Goal: Check status: Check status

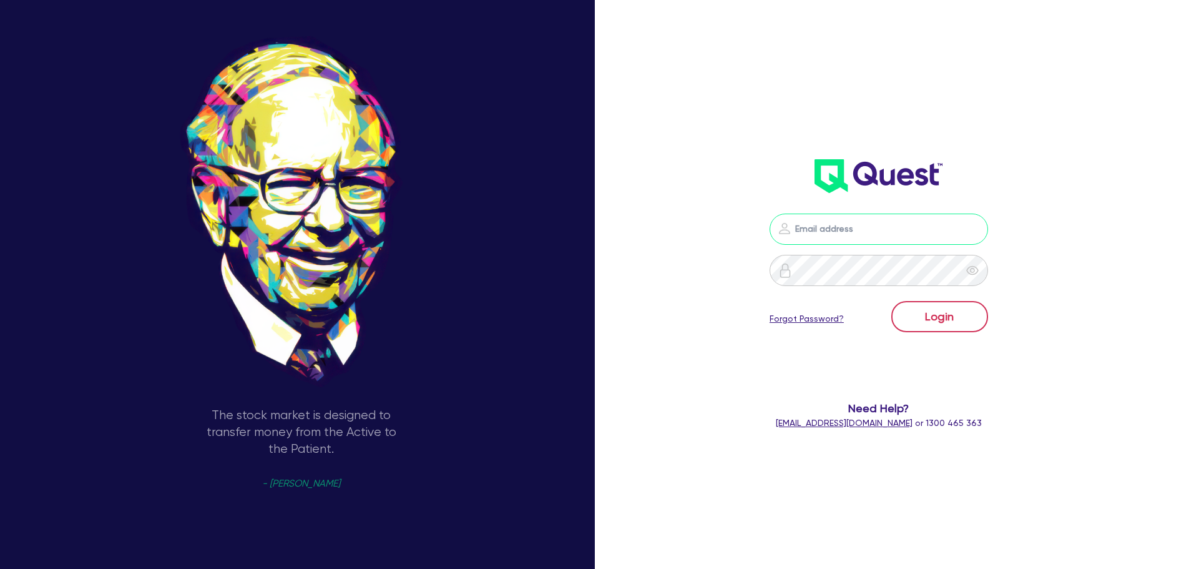
type input "sam.millard@quest.finance"
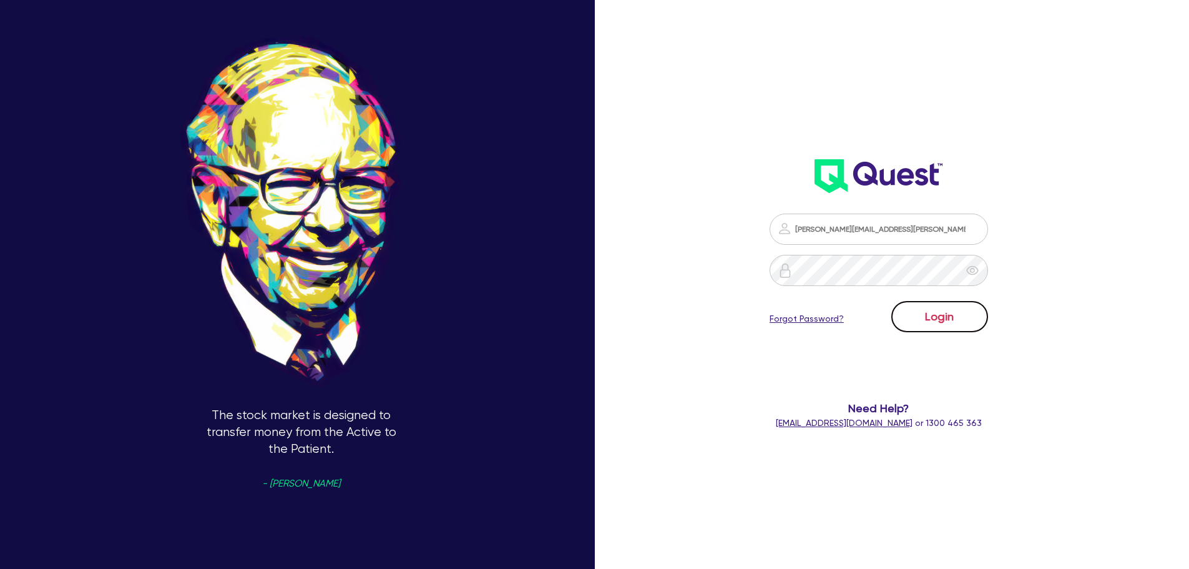
click at [955, 314] on button "Login" at bounding box center [939, 316] width 97 height 31
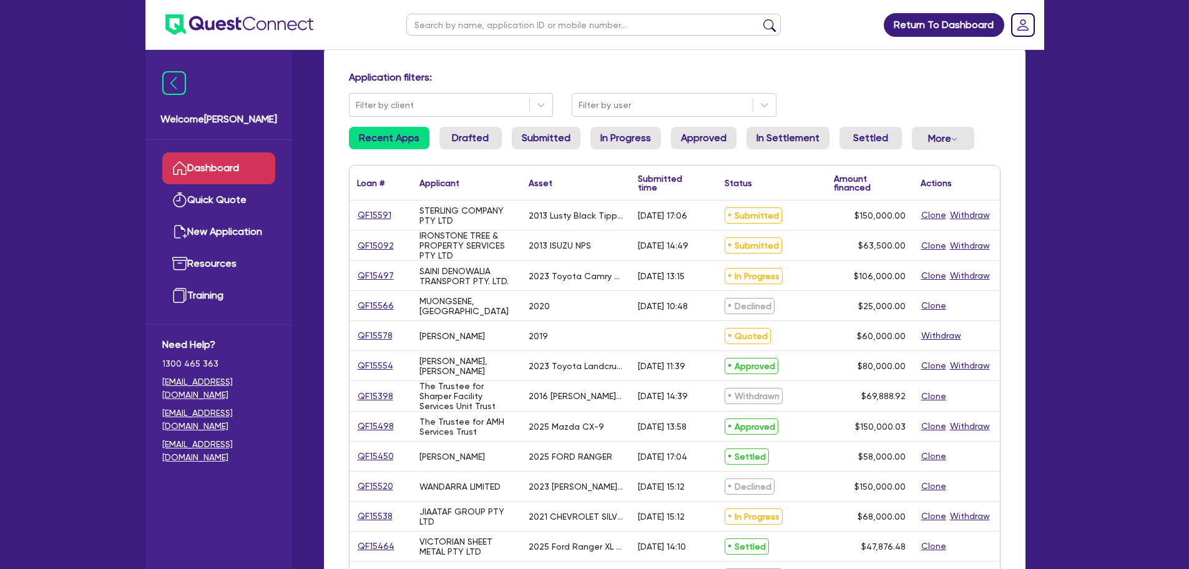
scroll to position [62, 0]
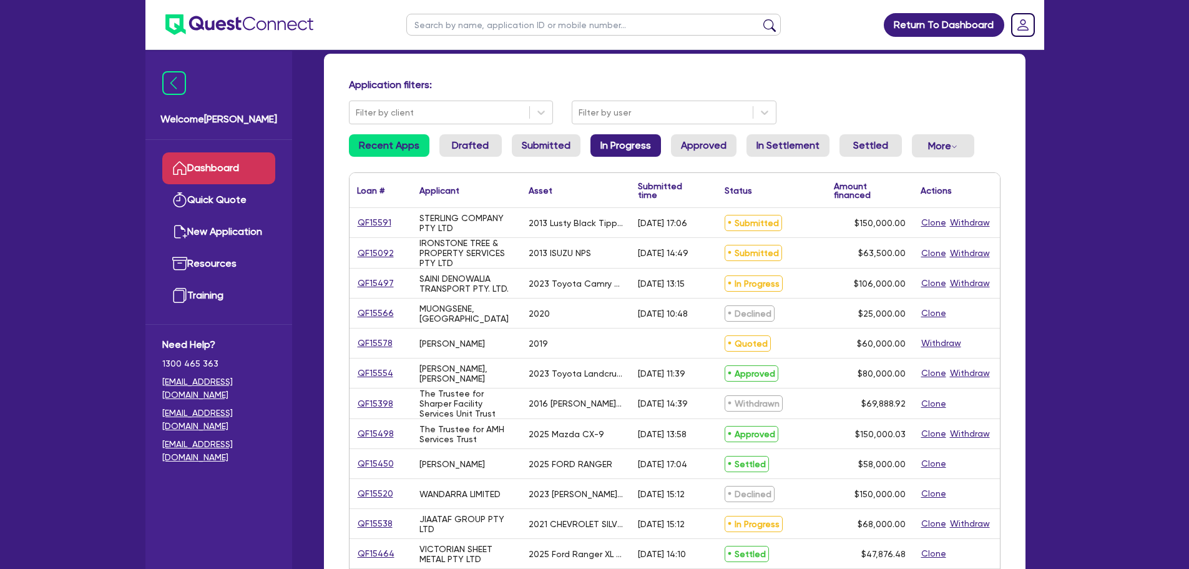
click at [622, 144] on link "In Progress" at bounding box center [625, 145] width 71 height 22
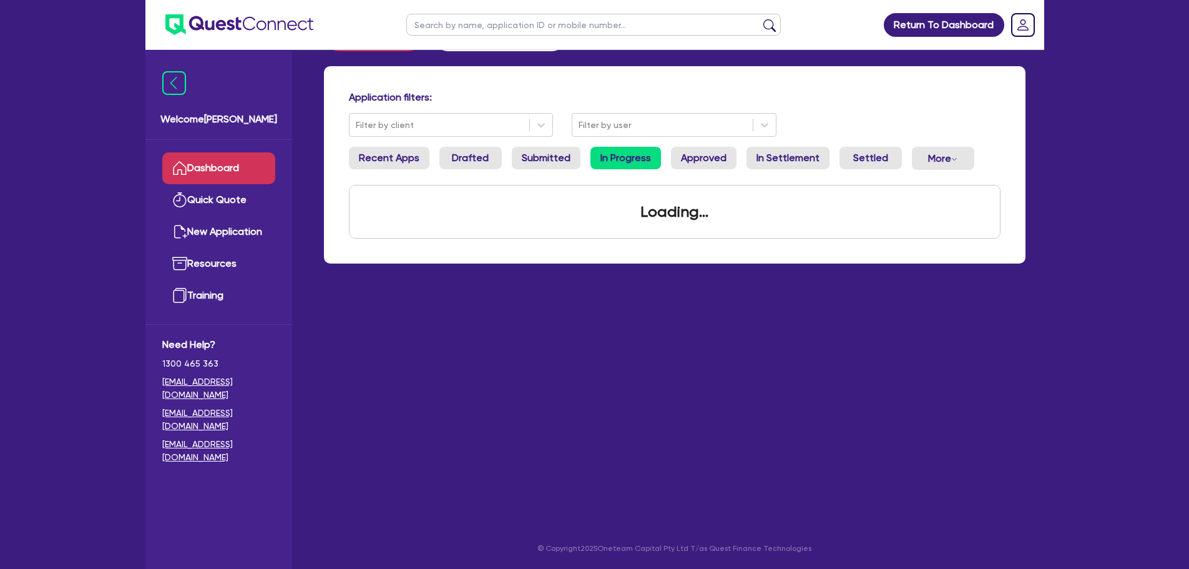
scroll to position [50, 0]
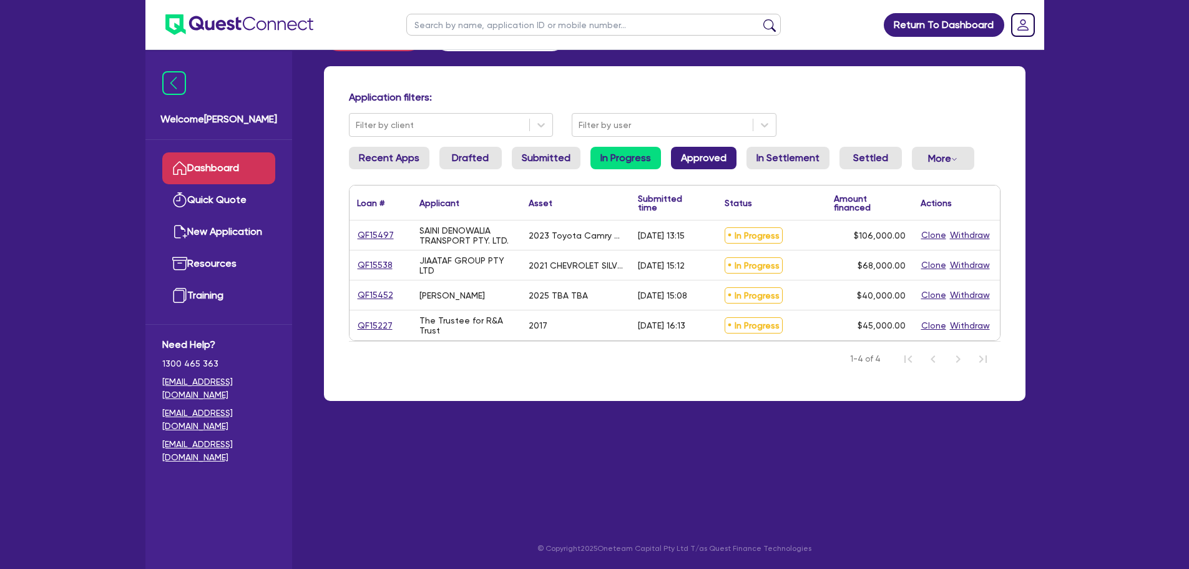
click at [698, 160] on link "Approved" at bounding box center [704, 158] width 66 height 22
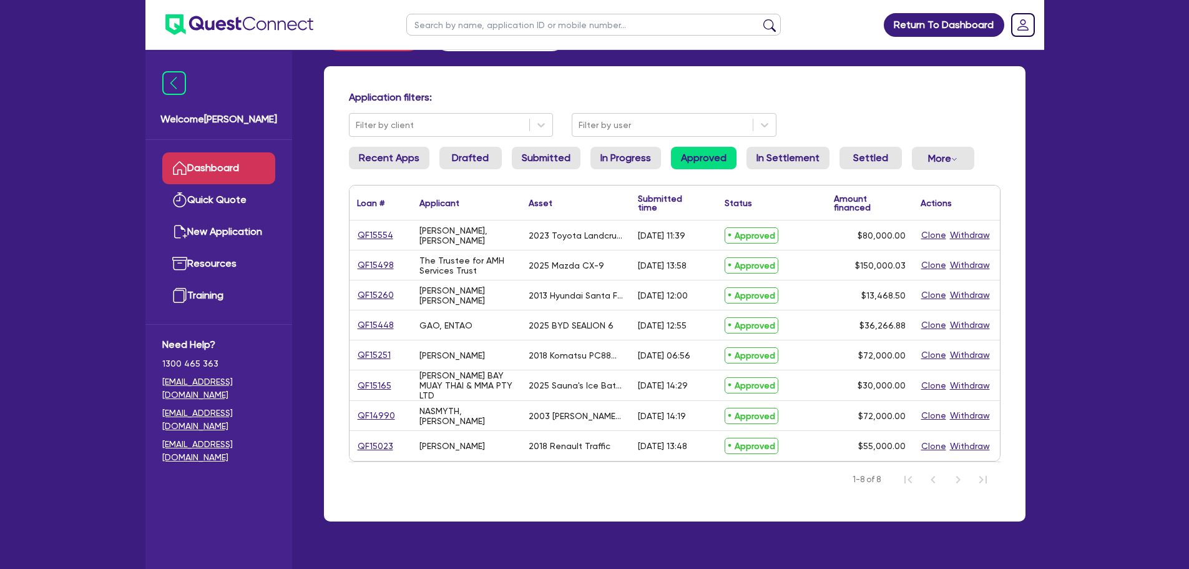
click at [634, 144] on div "Application filters: Filter by client Filter by user Recent Apps Drafted Submit…" at bounding box center [674, 293] width 701 height 455
click at [633, 150] on link "In Progress" at bounding box center [625, 158] width 71 height 22
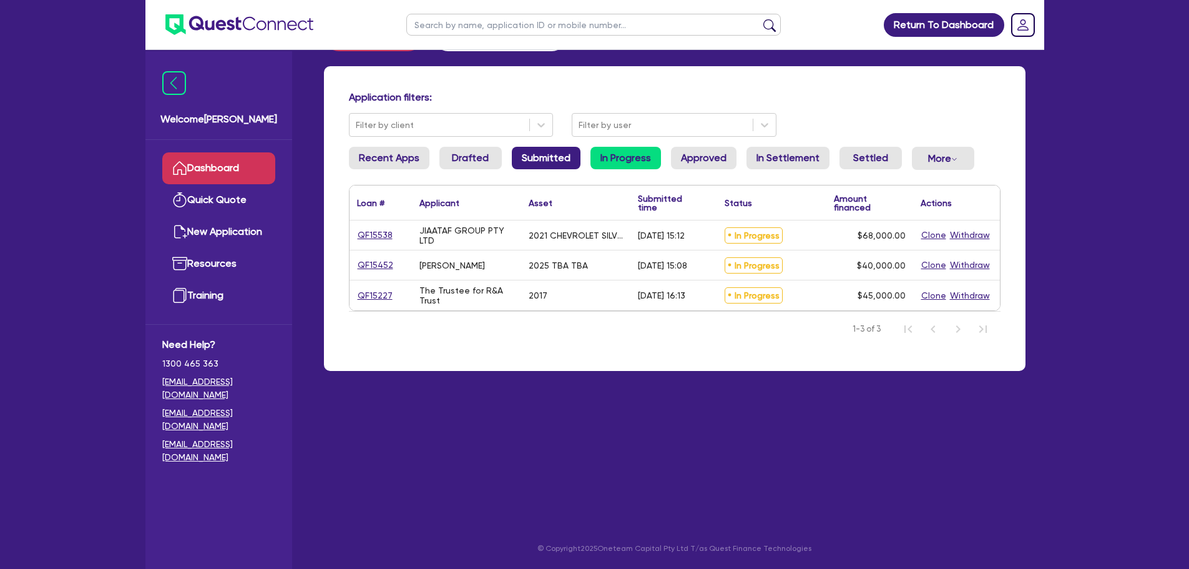
click at [547, 162] on link "Submitted" at bounding box center [546, 158] width 69 height 22
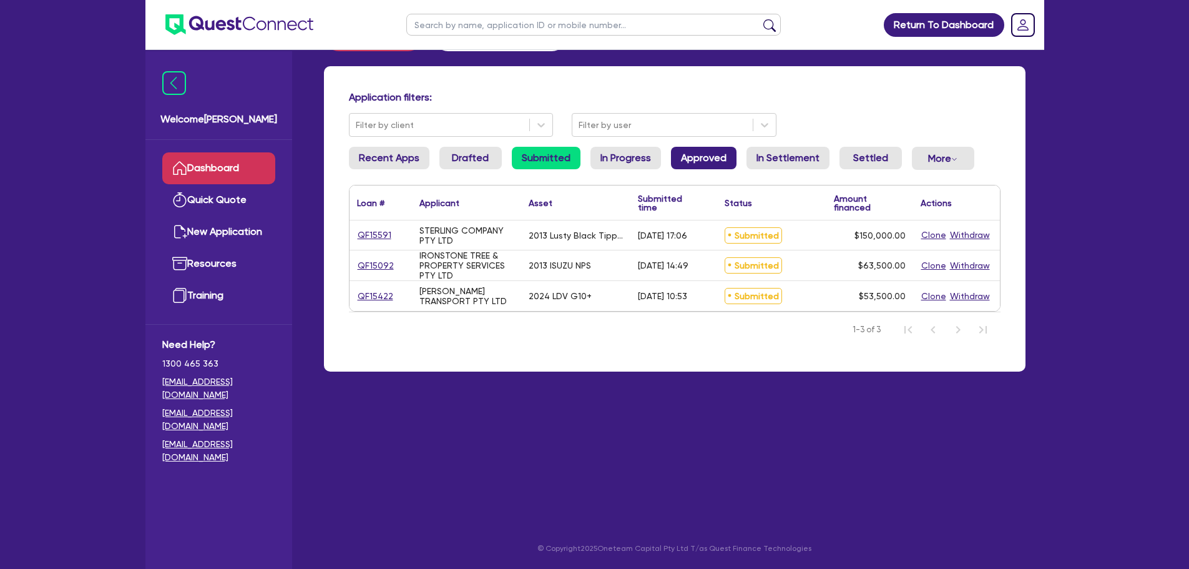
click at [698, 149] on link "Approved" at bounding box center [704, 158] width 66 height 22
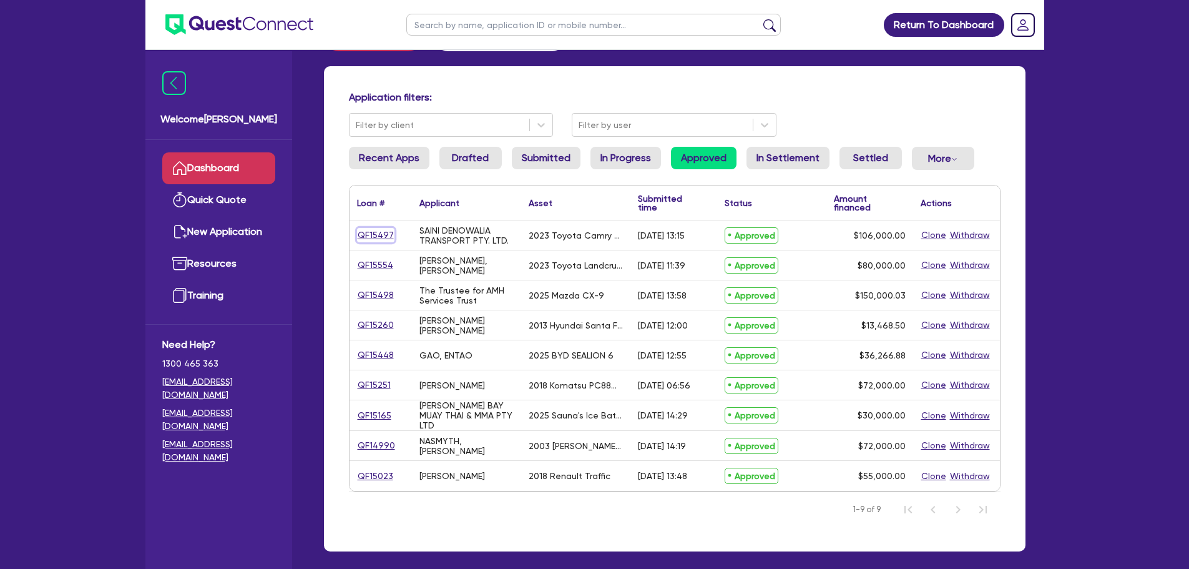
click at [388, 233] on link "QF15497" at bounding box center [375, 235] width 37 height 14
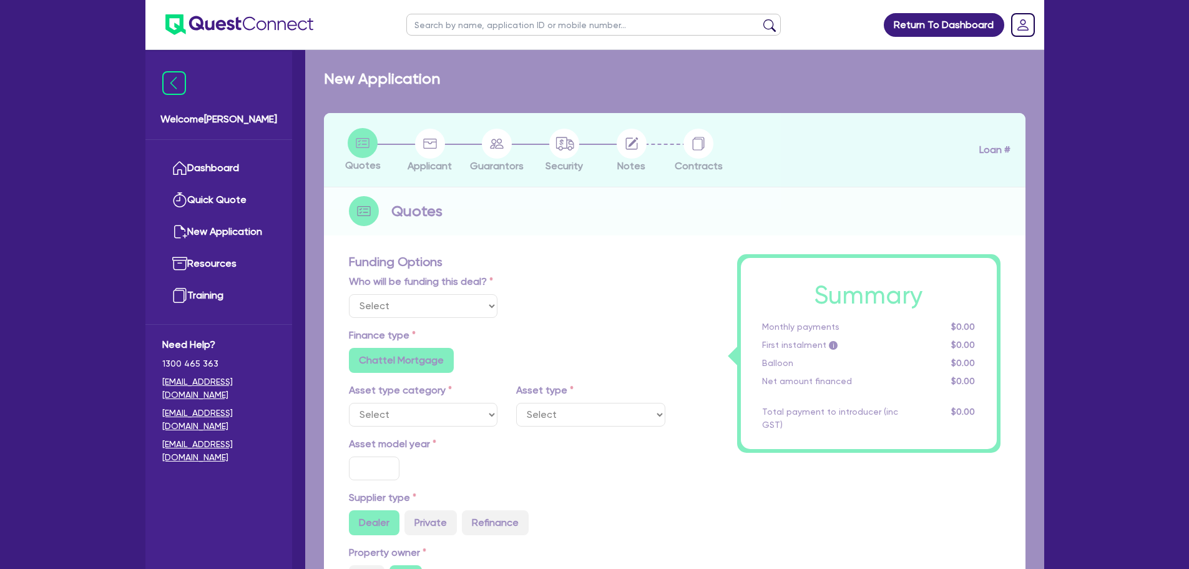
select select "Quest Finance - Own Book"
select select "CARS_AND_LIGHT_TRUCKS"
type input "2023"
radio input "true"
type input "106,000"
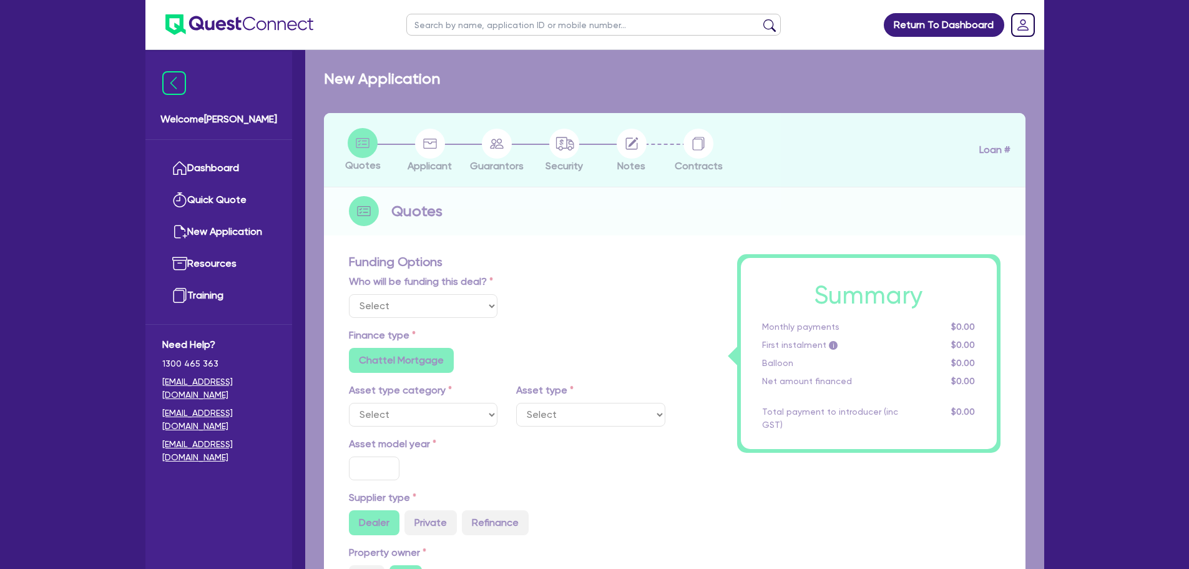
type input "30"
type input "31,800"
type input "2.5"
type input "2,650"
type input "17.95"
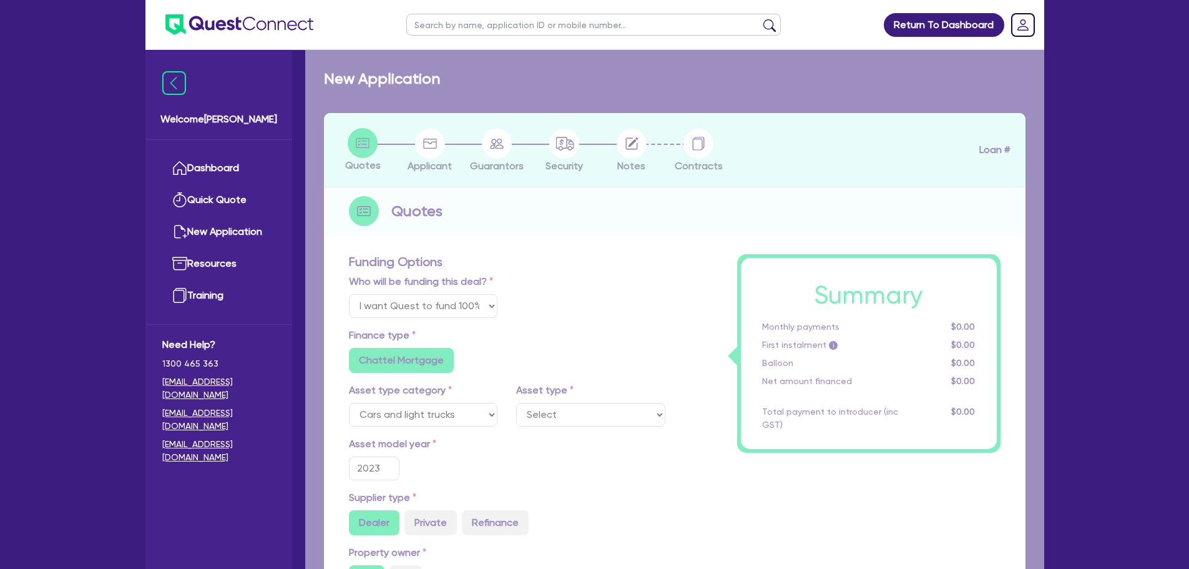
select select "PASSENGER_VEHICLES"
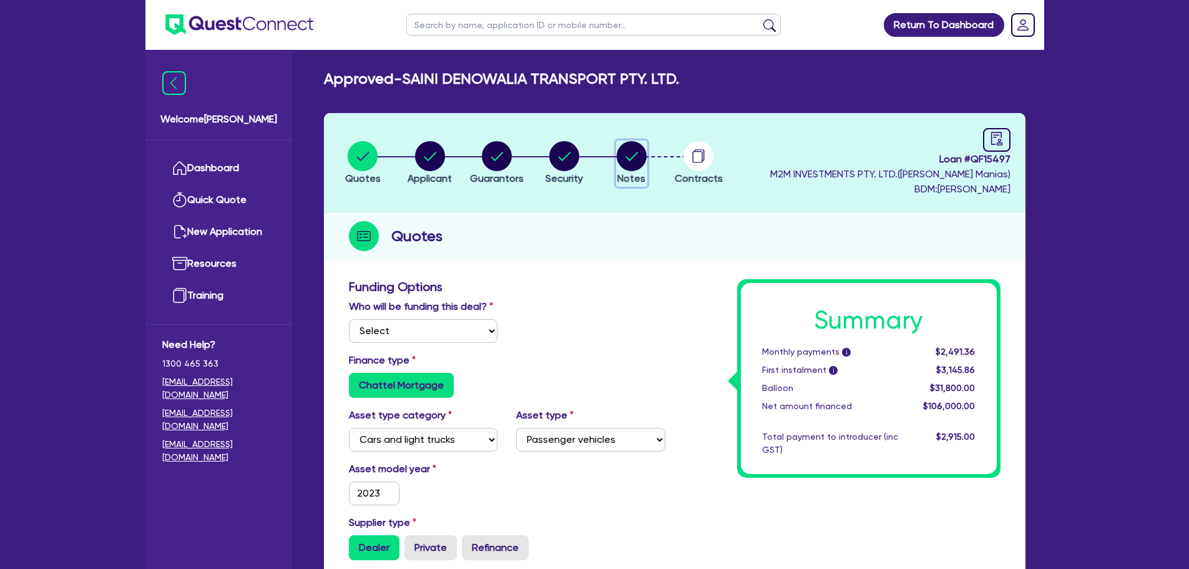
click at [627, 159] on icon "button" at bounding box center [631, 156] width 12 height 9
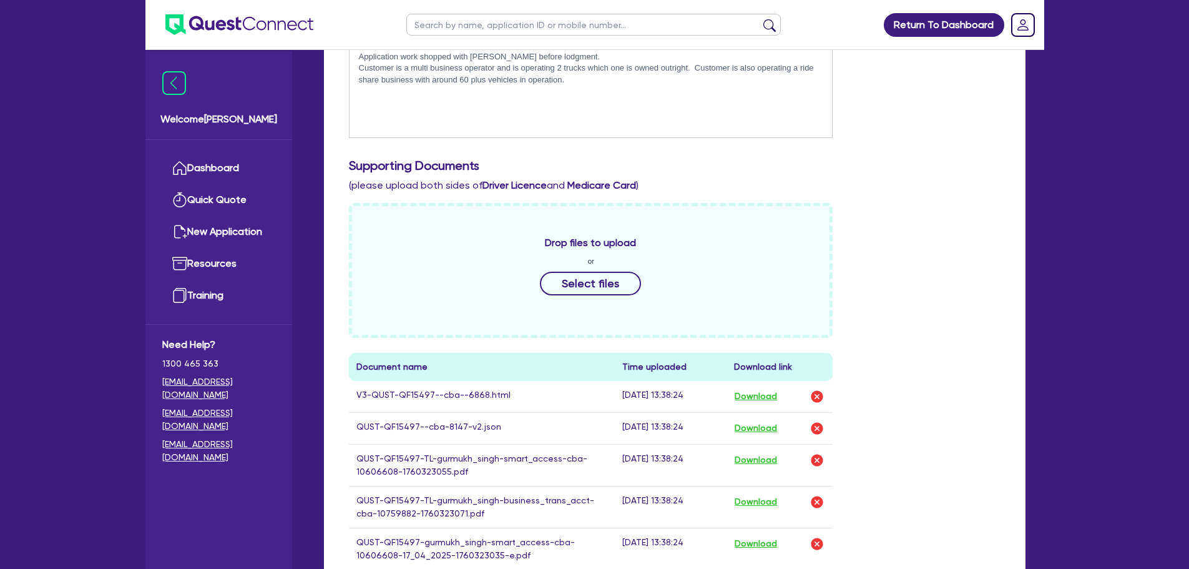
scroll to position [374, 0]
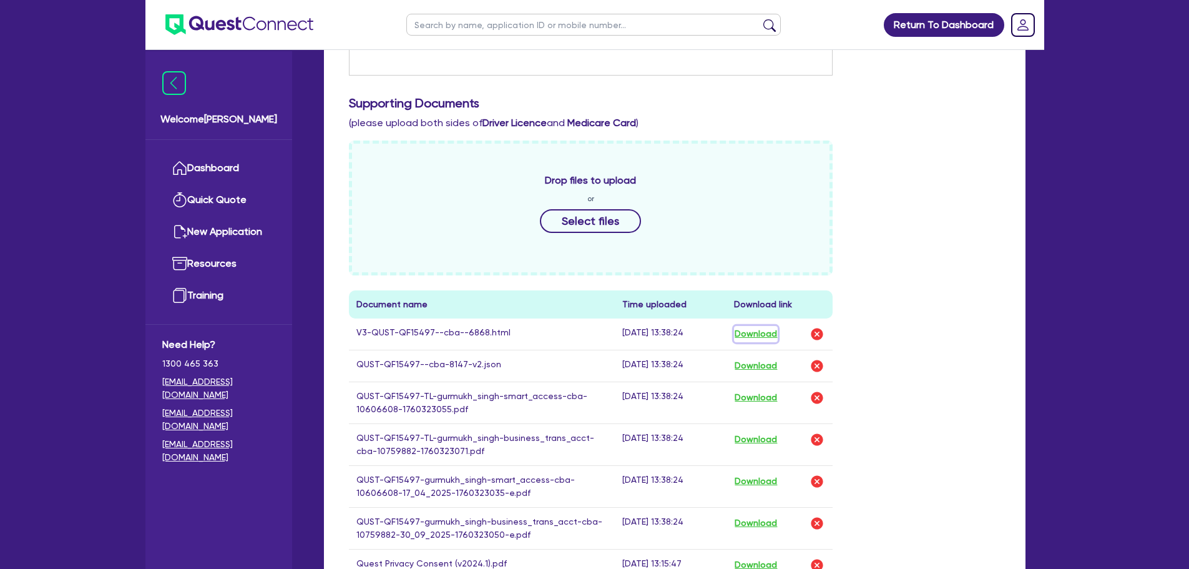
click at [763, 333] on button "Download" at bounding box center [756, 334] width 44 height 16
click at [769, 364] on button "Download" at bounding box center [756, 366] width 44 height 16
click at [1096, 178] on div "Return To Dashboard Edit Profile Logout Welcome Sam Dashboard Quick Quote New A…" at bounding box center [594, 313] width 1189 height 1375
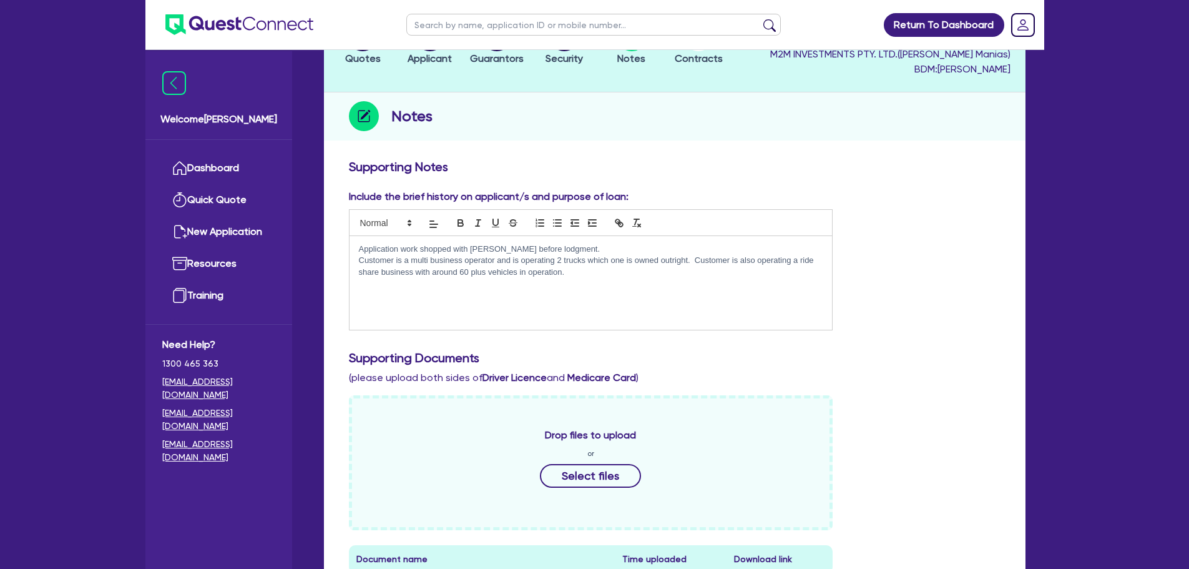
scroll to position [0, 0]
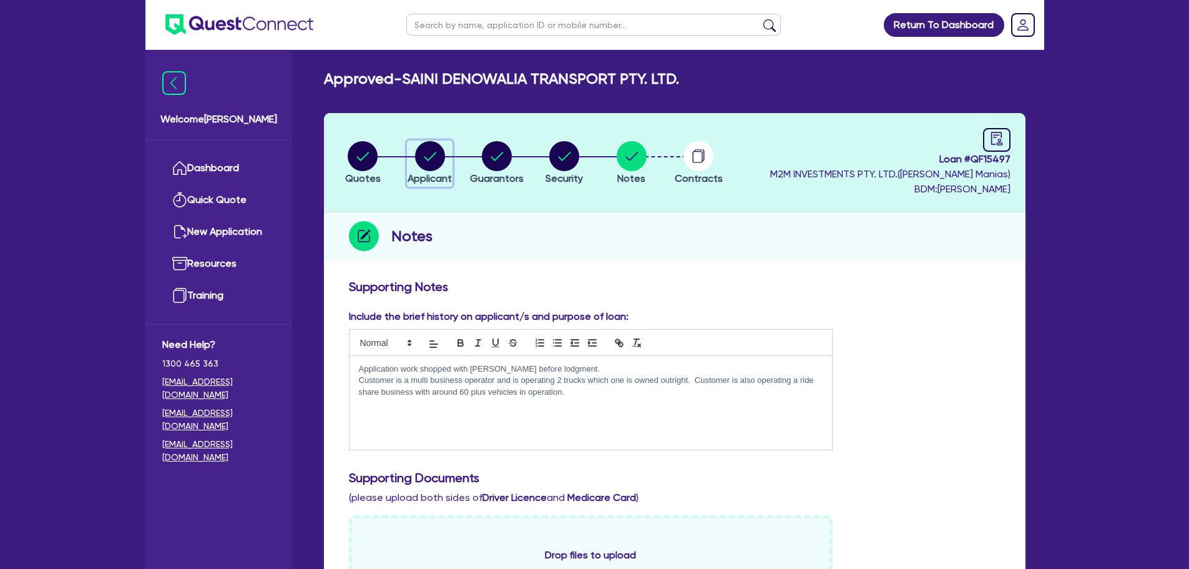
click at [408, 157] on div "button" at bounding box center [430, 156] width 44 height 30
select select "COMPANY"
select select "TRANSPORT_WAREHOUSING"
select select "PASSENGERS_FREIGHT_TRANSPORT"
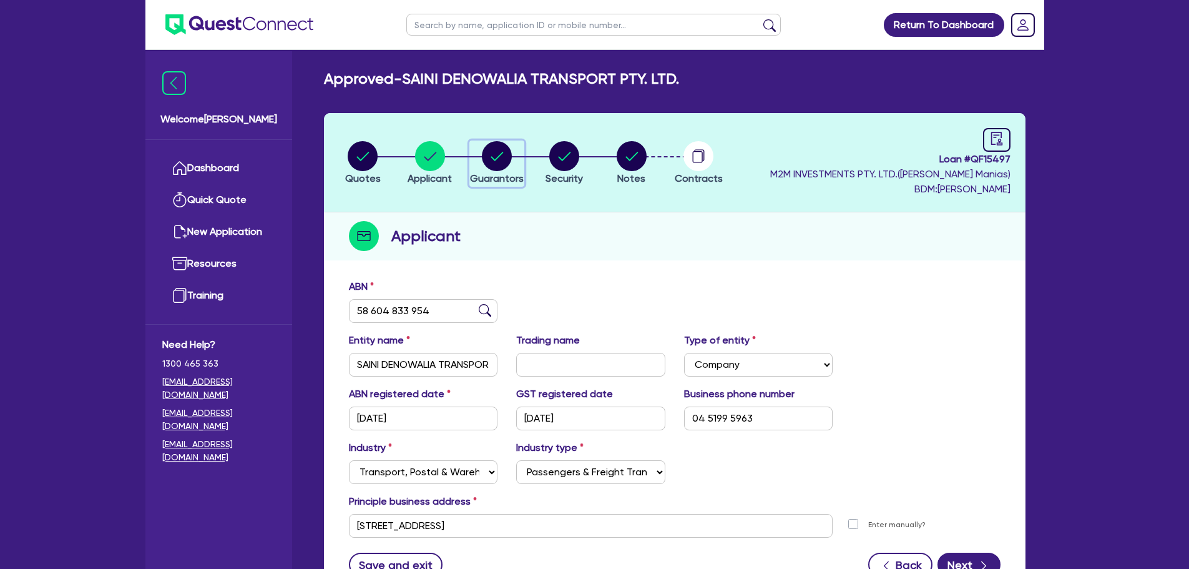
click at [509, 164] on circle "button" at bounding box center [497, 156] width 30 height 30
select select "MR"
select select "VIC"
select select "SINGLE"
select select "CASH"
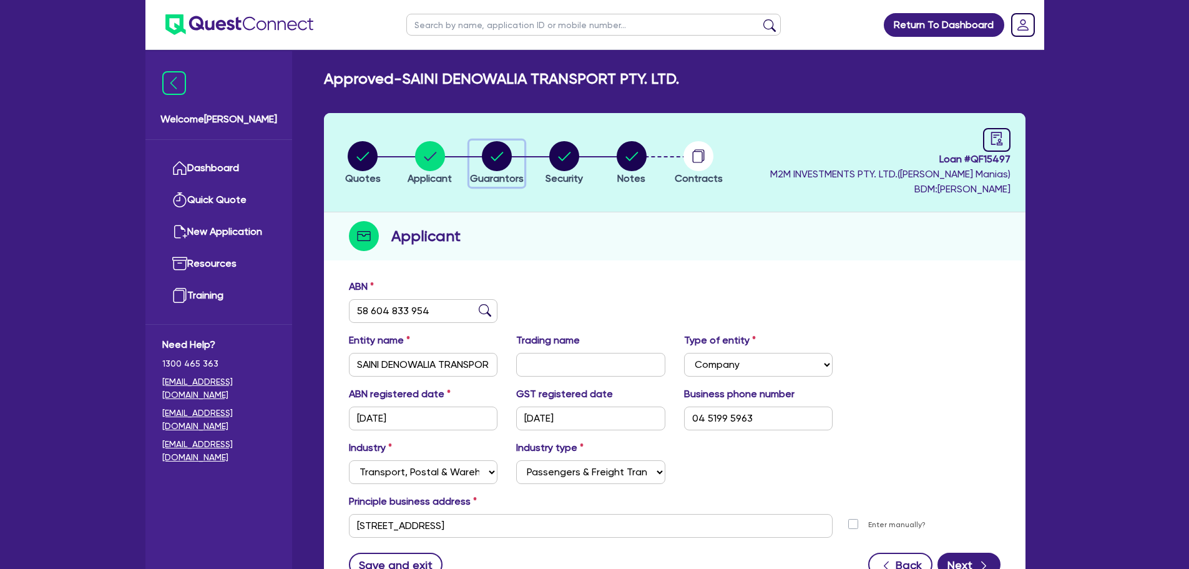
select select "PROPERTY"
select select "VEHICLE"
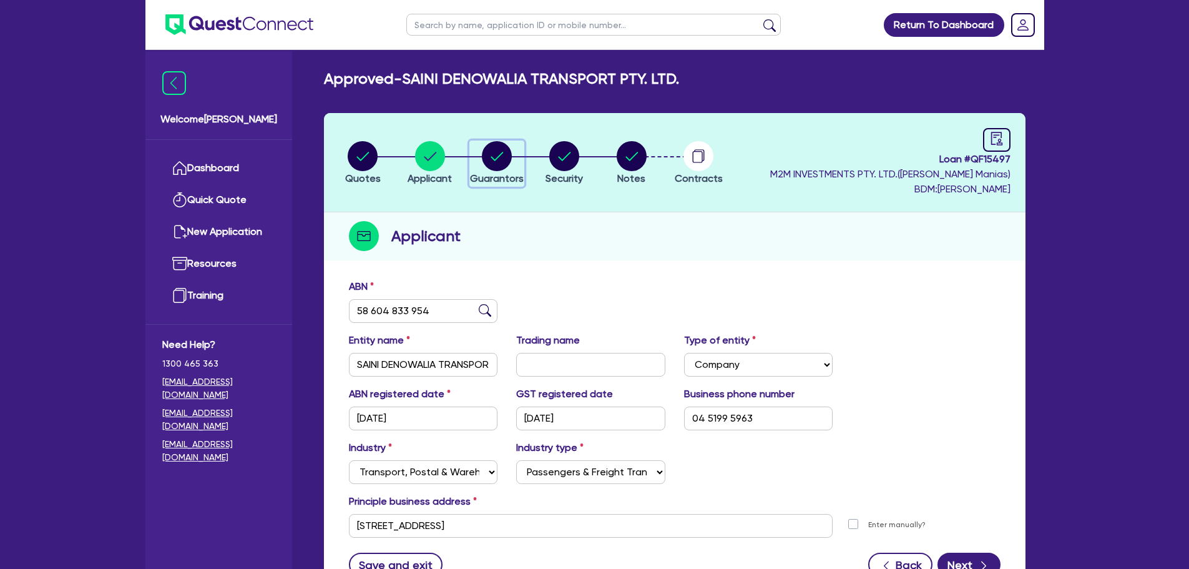
select select "TRUCK"
select select "MORTGAGE"
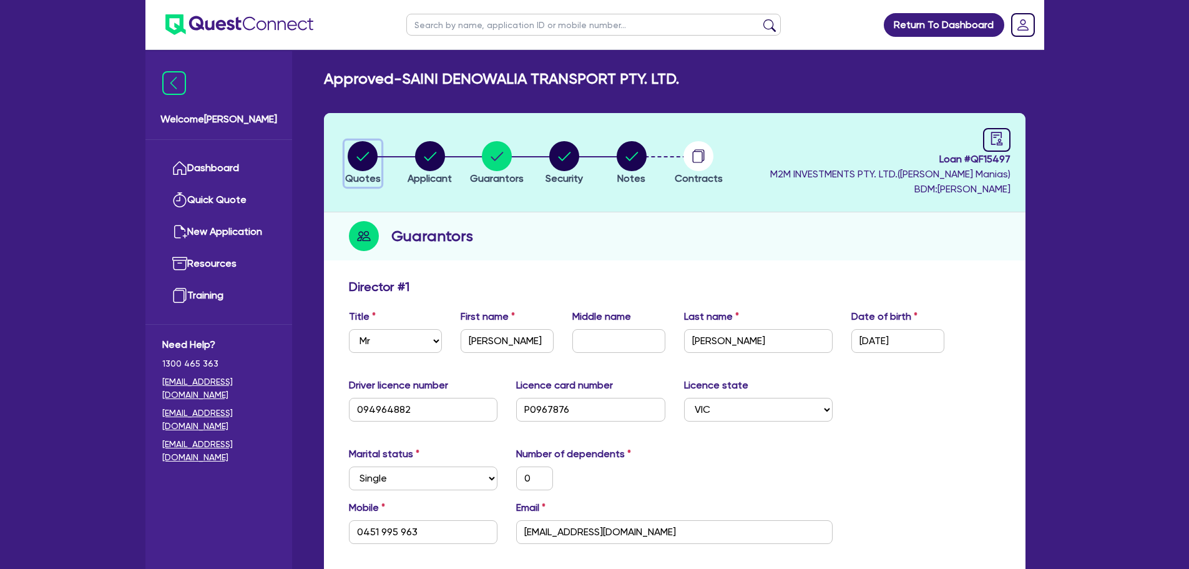
click at [371, 165] on circle "button" at bounding box center [363, 156] width 30 height 30
select select "Quest Finance - Own Book"
select select "CARS_AND_LIGHT_TRUCKS"
select select "PASSENGER_VEHICLES"
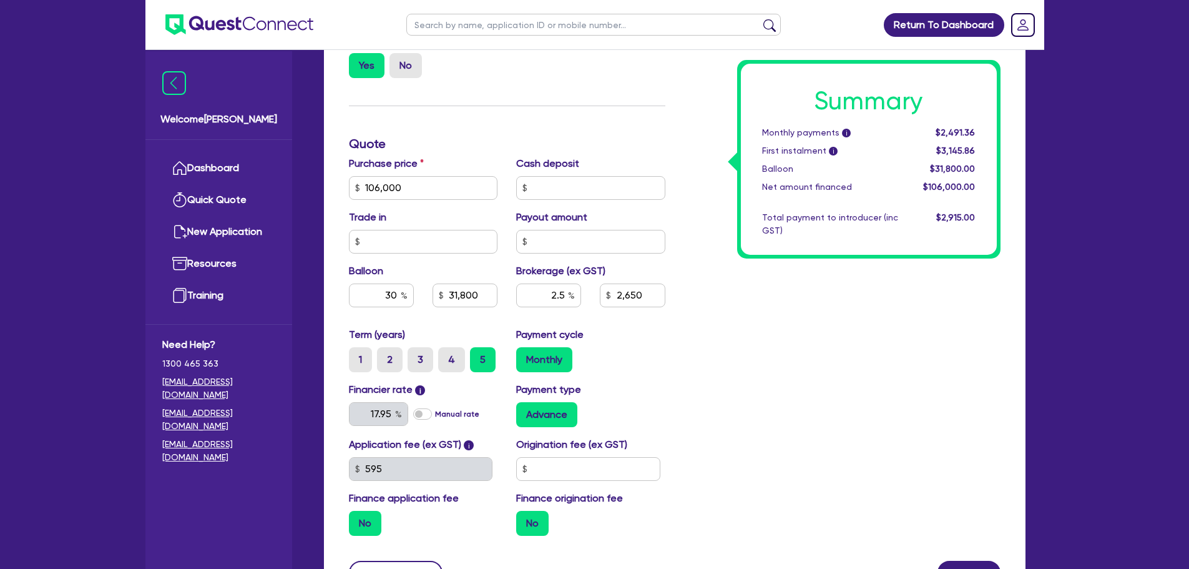
scroll to position [562, 0]
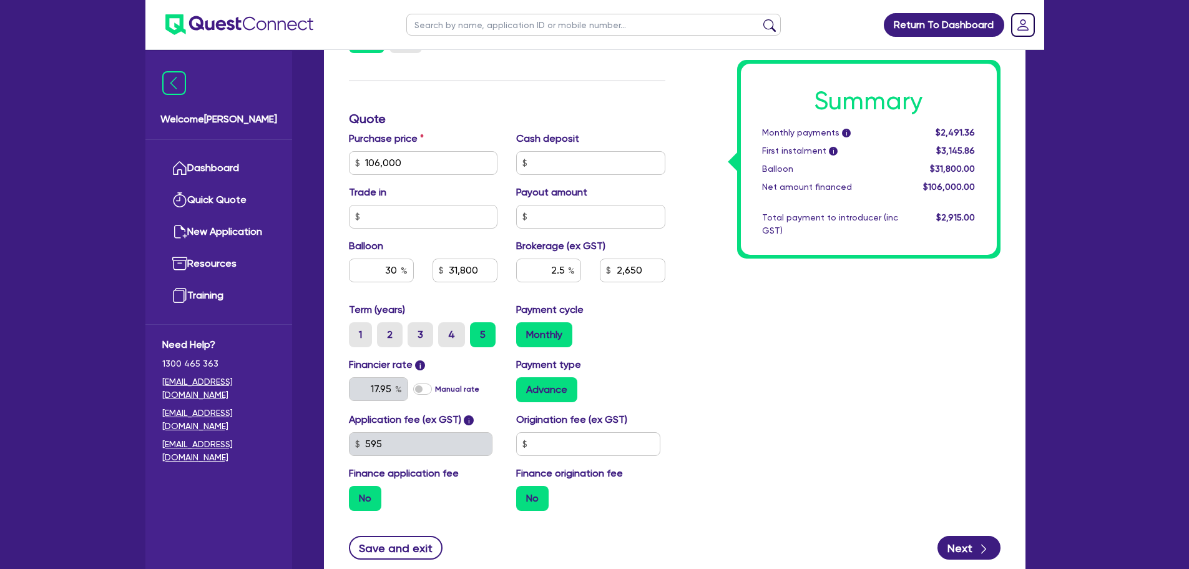
drag, startPoint x: 1116, startPoint y: 147, endPoint x: 697, endPoint y: 124, distance: 420.0
click at [1116, 147] on div "Return To Dashboard Edit Profile Logout Welcome Sam Dashboard Quick Quote New A…" at bounding box center [594, 49] width 1189 height 1222
click at [203, 165] on link "Dashboard" at bounding box center [218, 168] width 113 height 32
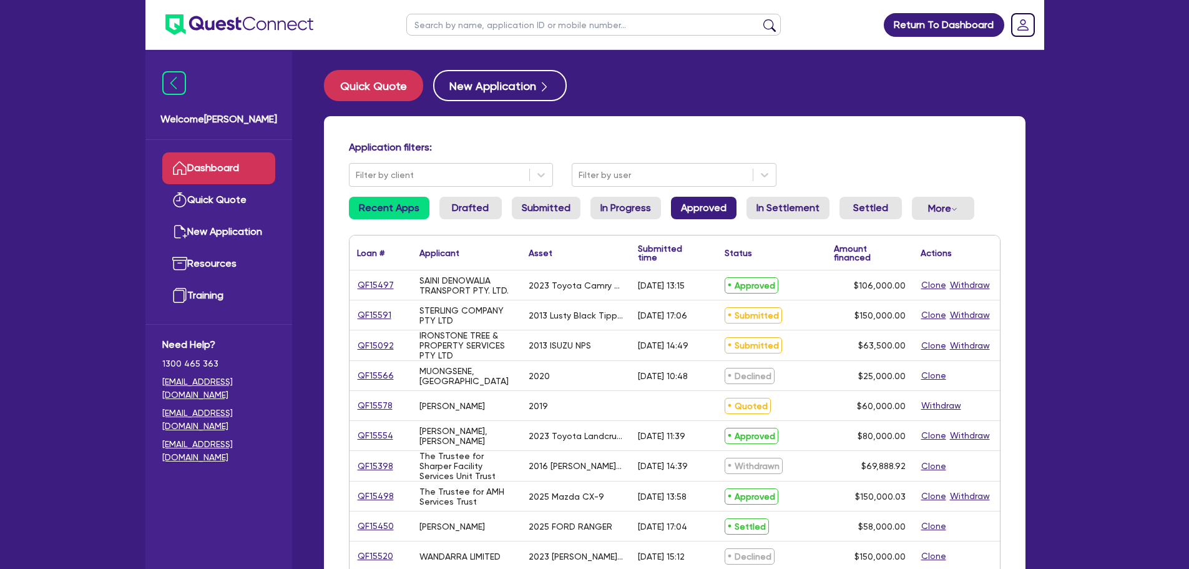
click at [695, 209] on link "Approved" at bounding box center [704, 208] width 66 height 22
click at [376, 348] on link "QF15092" at bounding box center [375, 345] width 37 height 14
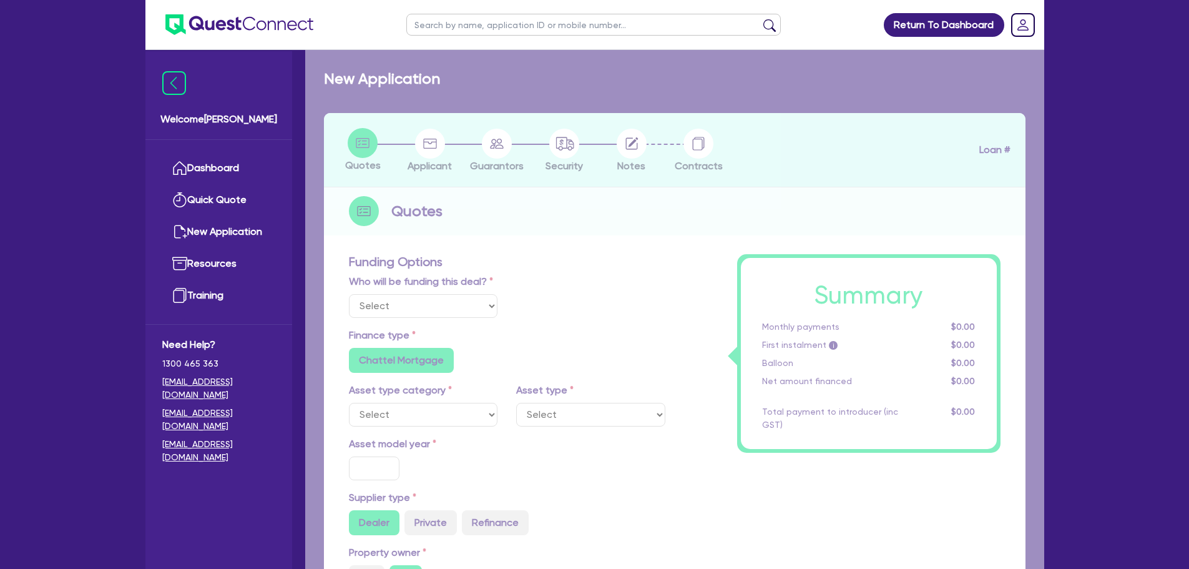
select select "Quest Finance - Own Book"
select select "CARS_AND_LIGHT_TRUCKS"
type input "2013"
radio input "false"
radio input "true"
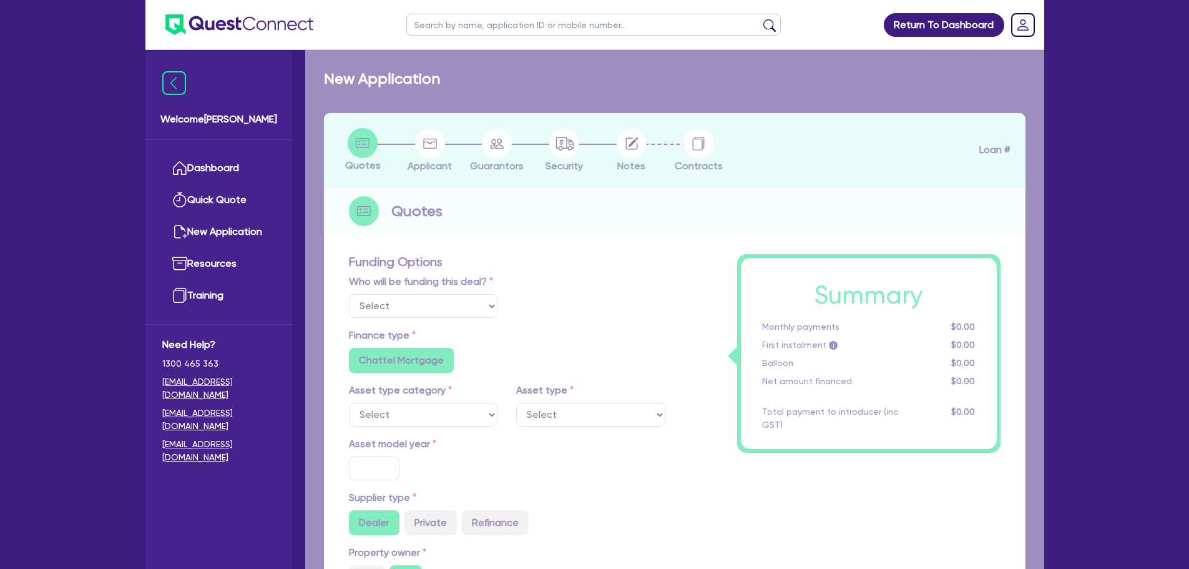
type input "71,000"
type input "7,500"
type input "9.5"
type input "6,032.5"
type input "17.95"
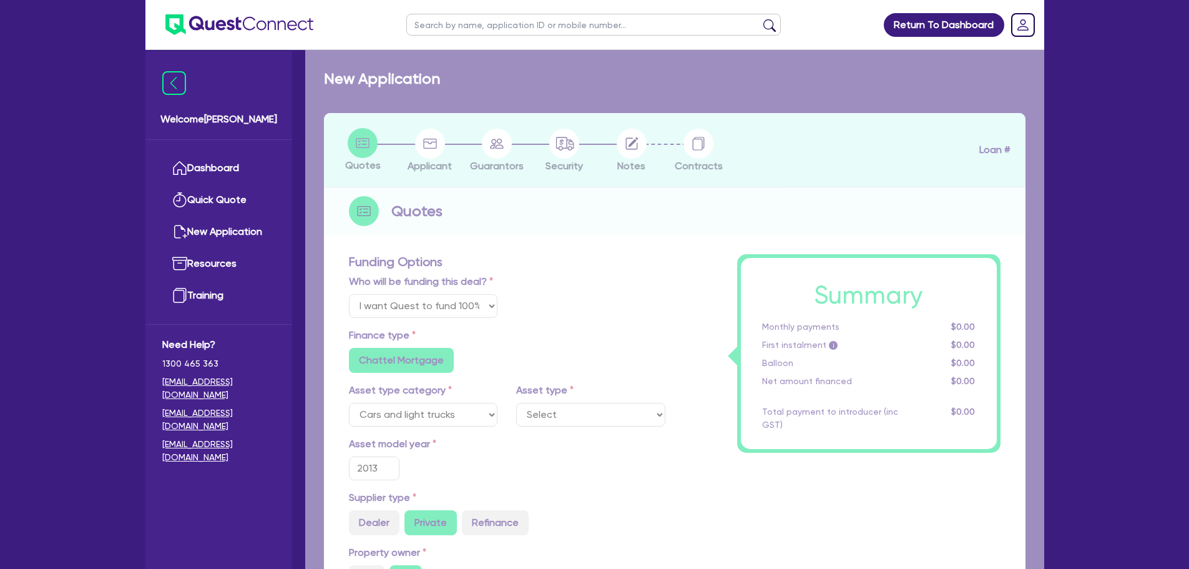
select select "LIGHT_TRUCKS"
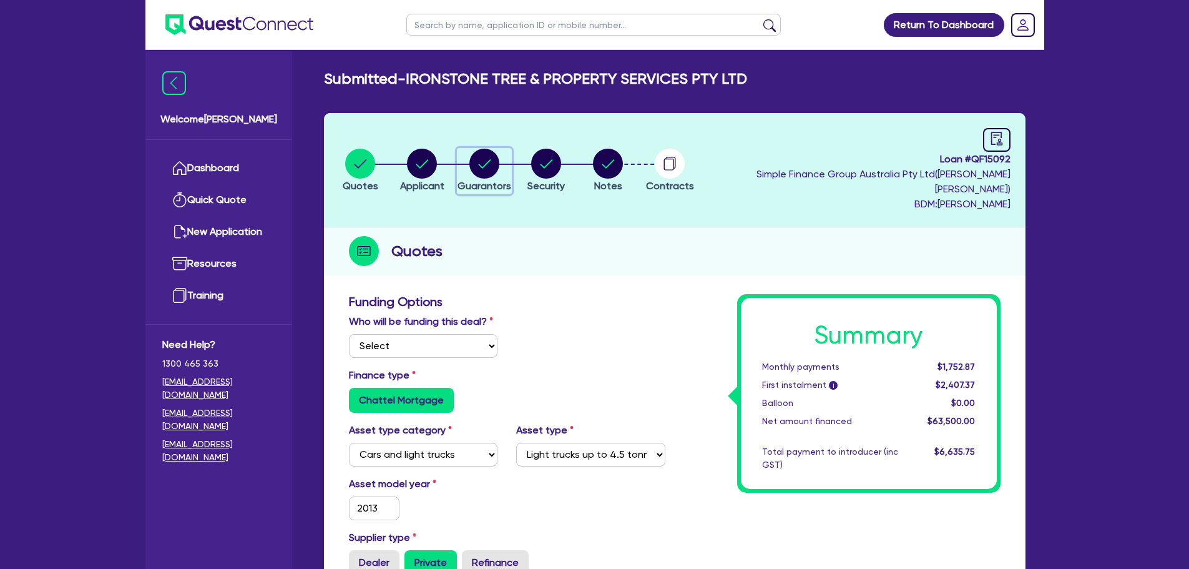
click at [494, 154] on circle "button" at bounding box center [484, 164] width 30 height 30
select select "MR"
select select "QLD"
select select "SINGLE"
select select "CASH"
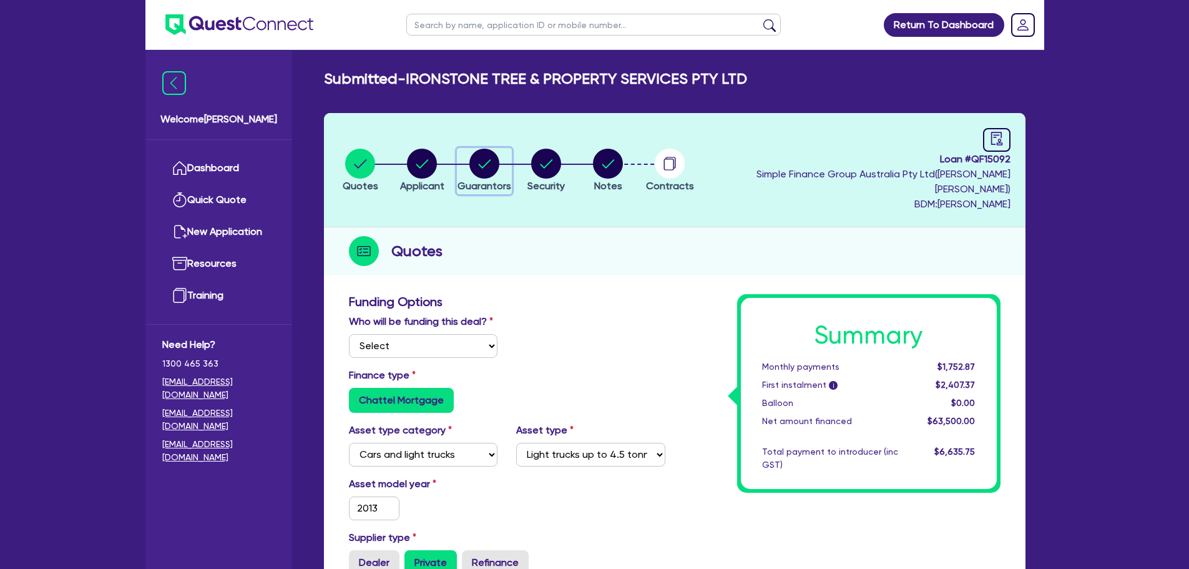
select select "VEHICLE"
select select "EQUIPMENT"
select select "HOUSEHOLD_PERSONAL"
select select "VEHICLE_LOAN"
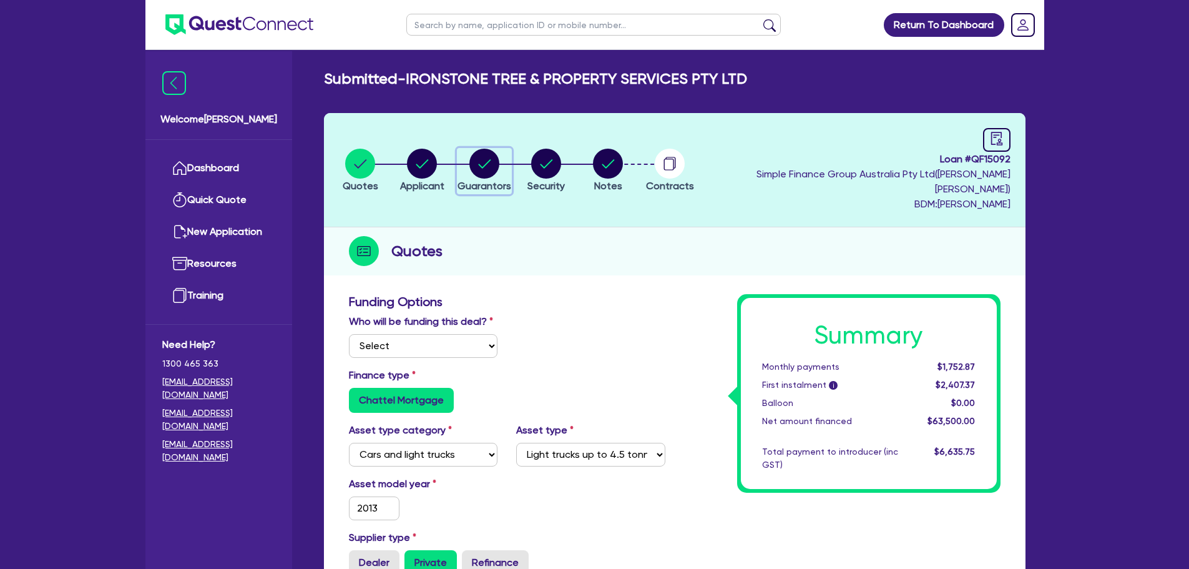
select select "VEHICLE_LOAN"
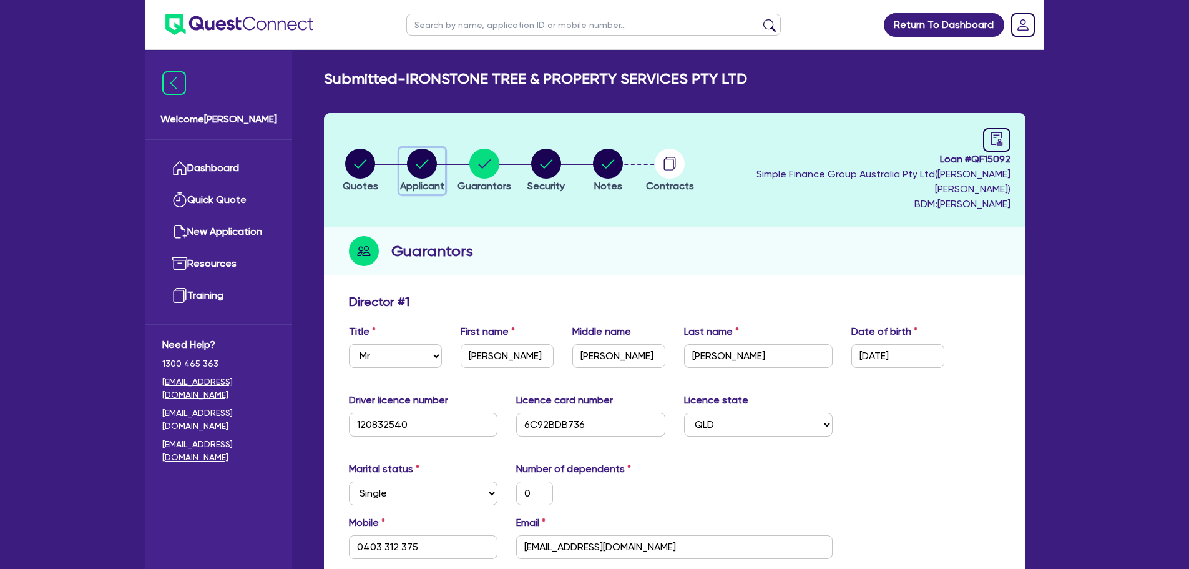
click at [434, 156] on circle "button" at bounding box center [422, 164] width 30 height 30
select select "COMPANY"
select select "FORESTRY"
select select "LOGGING"
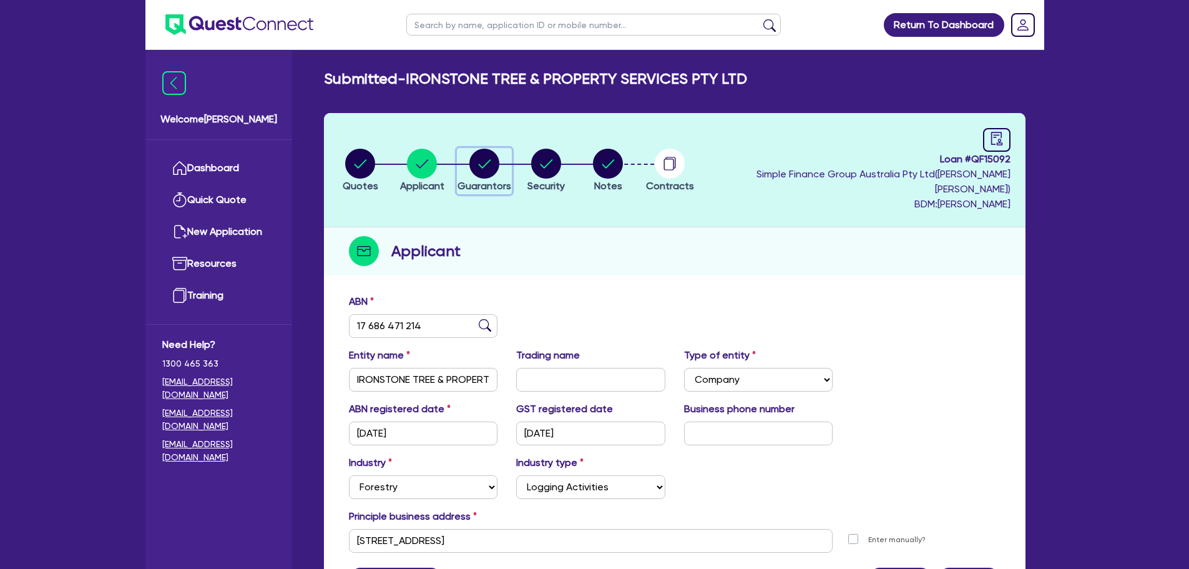
click at [499, 149] on circle "button" at bounding box center [484, 164] width 30 height 30
select select "MR"
select select "QLD"
select select "SINGLE"
select select "CASH"
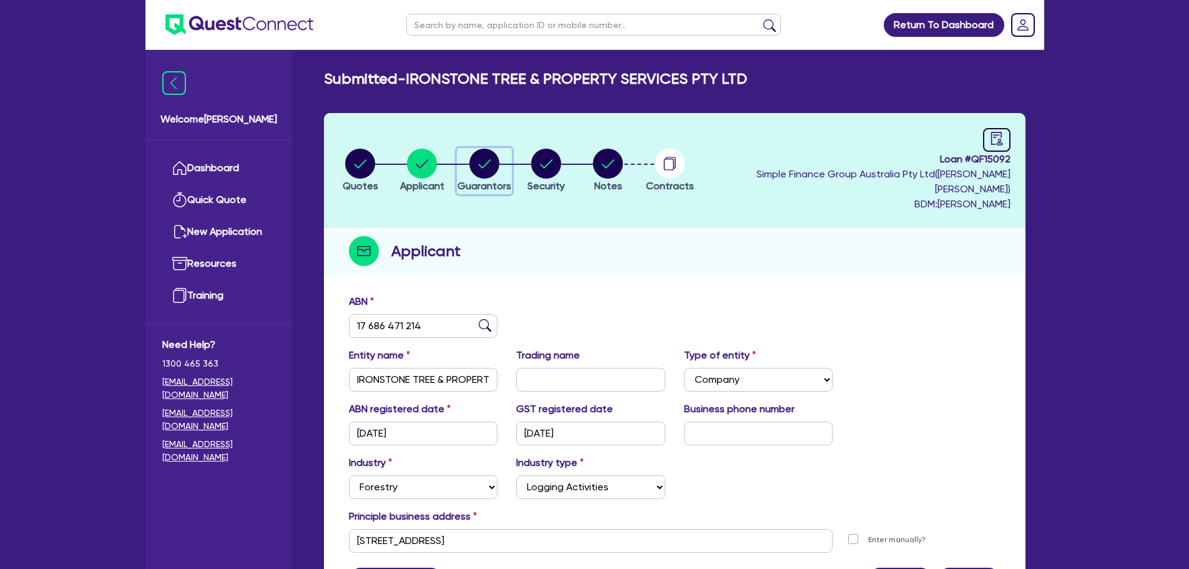
select select "VEHICLE"
select select "EQUIPMENT"
select select "HOUSEHOLD_PERSONAL"
select select "VEHICLE_LOAN"
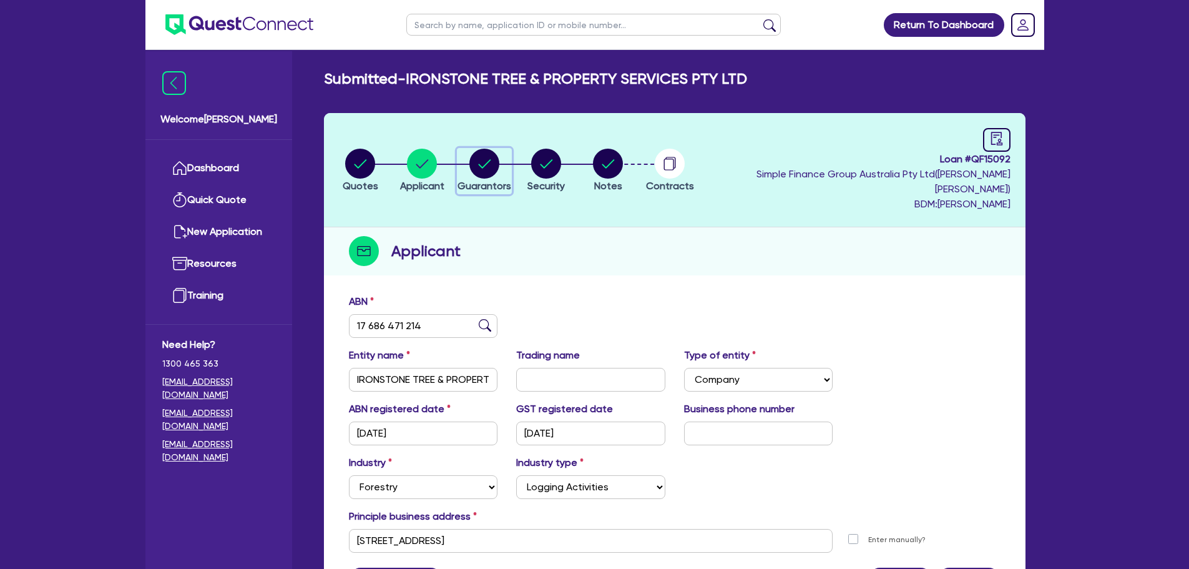
select select "VEHICLE_LOAN"
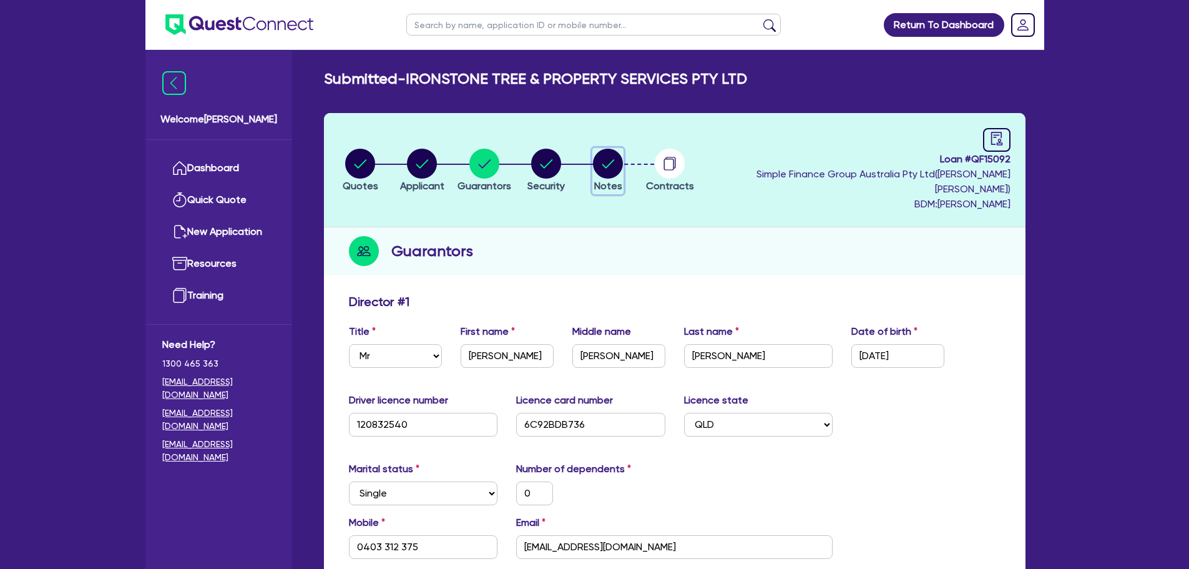
click at [623, 165] on circle "button" at bounding box center [608, 164] width 30 height 30
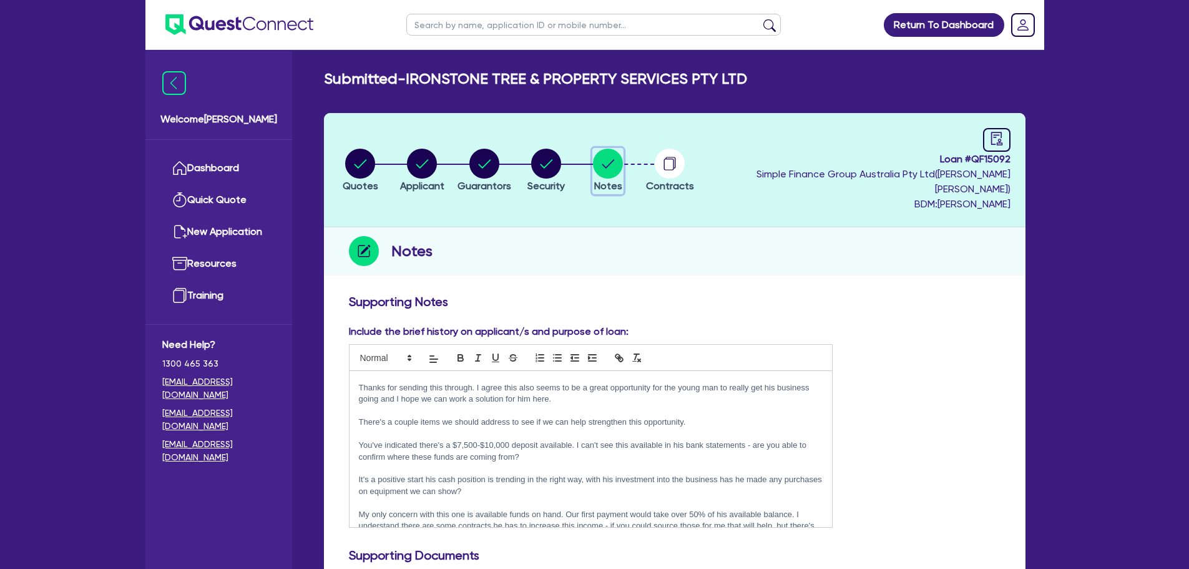
scroll to position [312, 0]
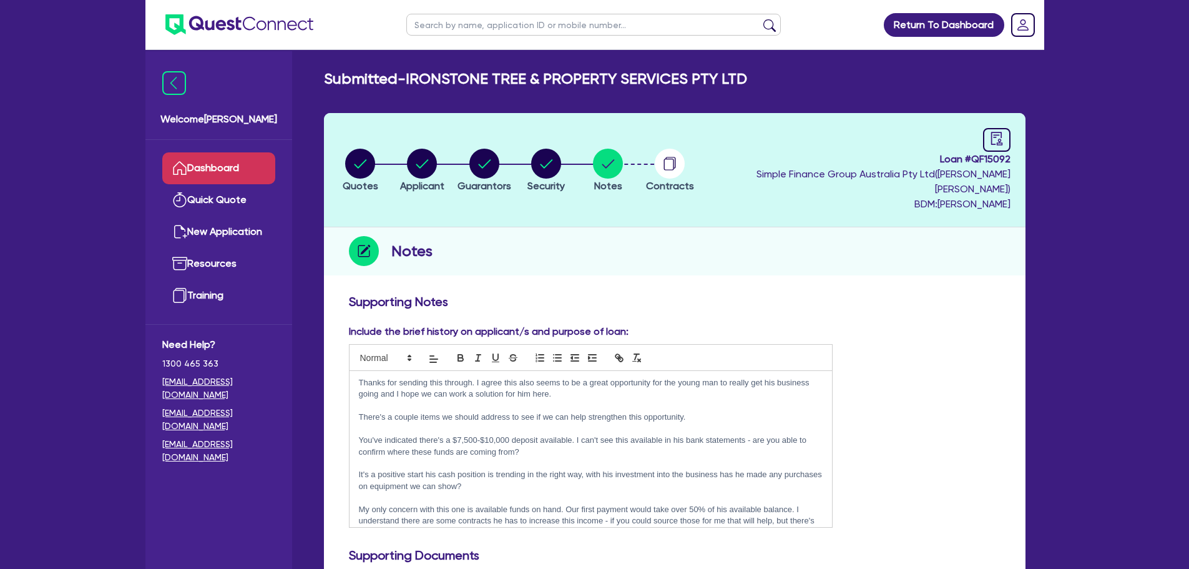
click at [214, 182] on link "Dashboard" at bounding box center [218, 168] width 113 height 32
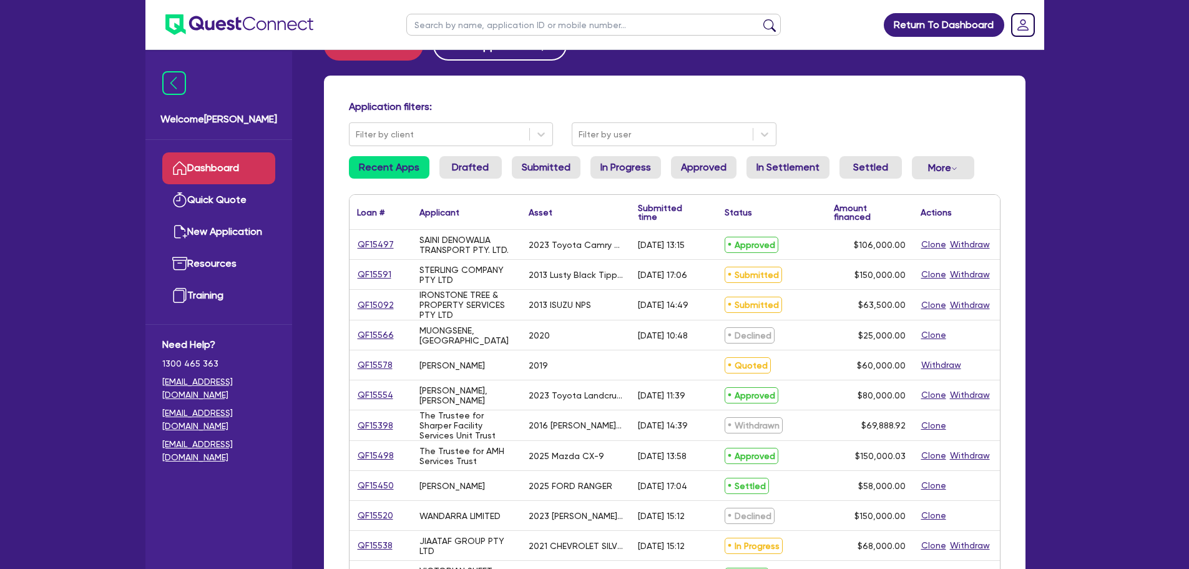
scroll to position [62, 0]
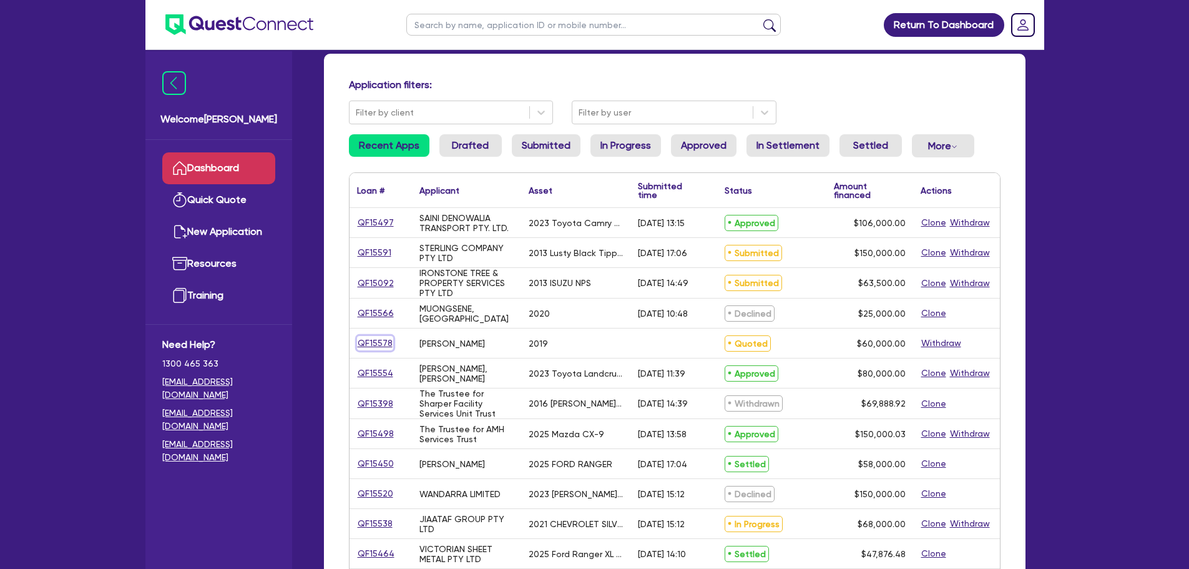
click at [383, 345] on link "QF15578" at bounding box center [375, 343] width 36 height 14
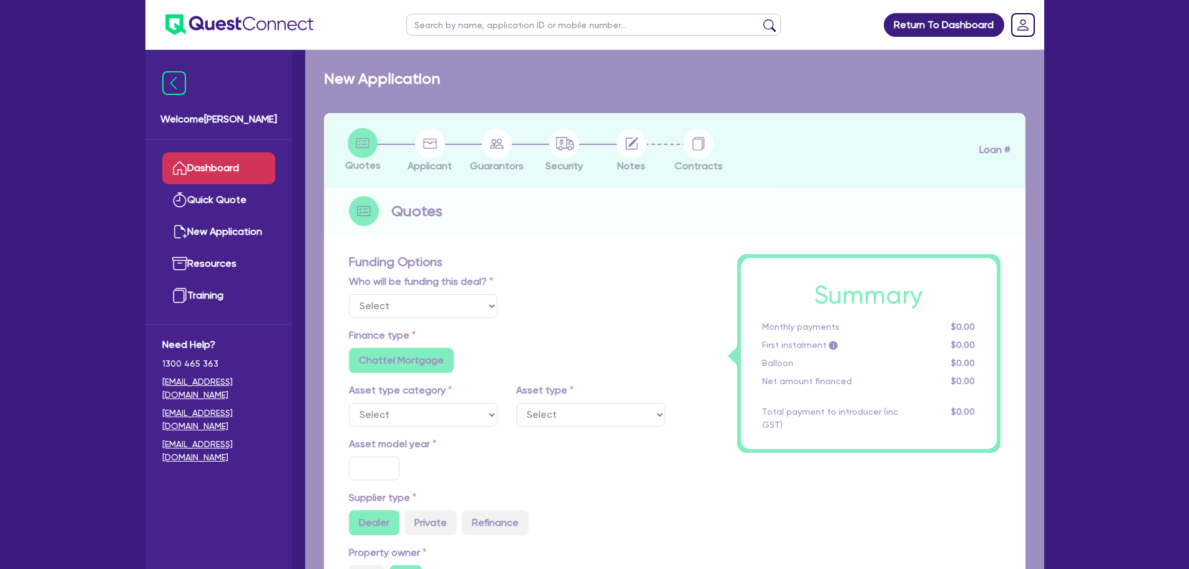
select select "Quest Finance - Own Book"
select select "CARS_AND_LIGHT_TRUCKS"
type input "2019"
radio input "false"
radio input "true"
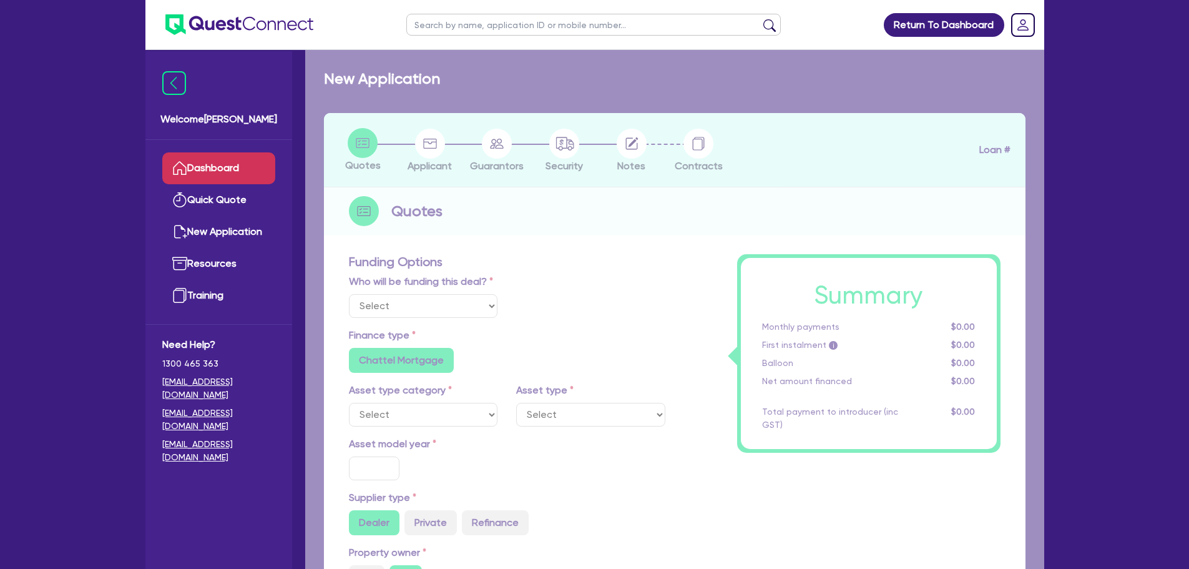
type input "80,000"
type input "20,000"
type input "4.16"
type input "2,500"
type input "17.95"
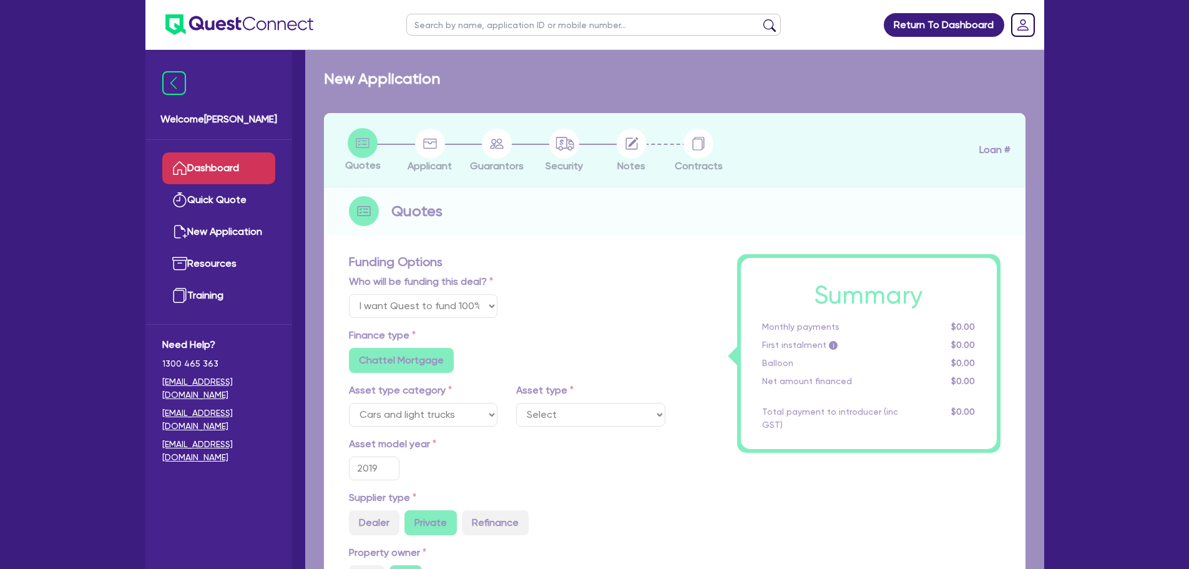
select select "VANS_AND_UTES"
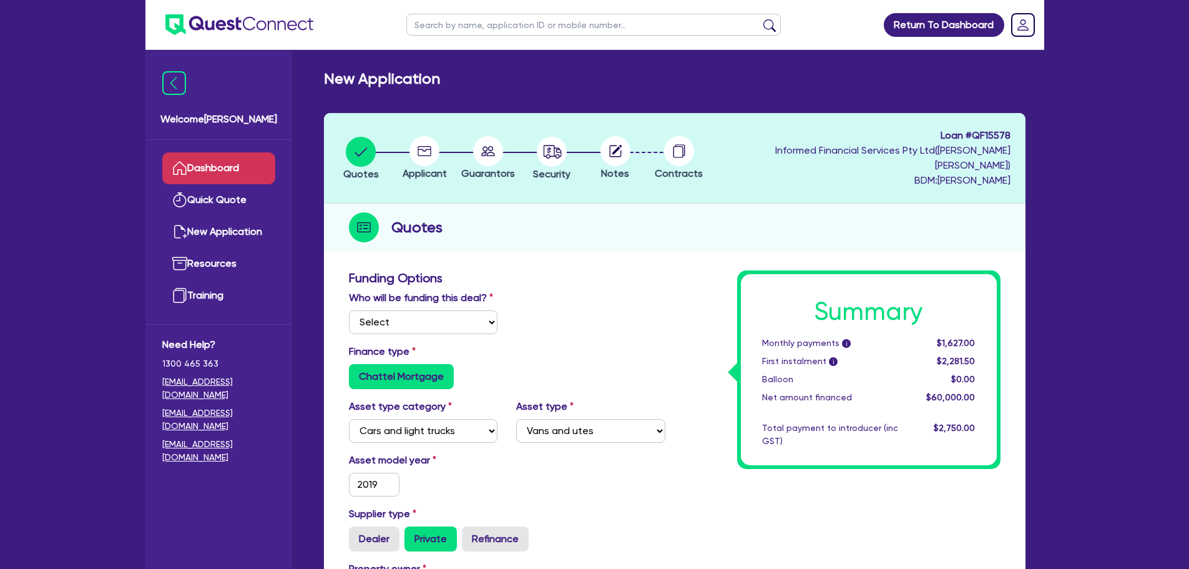
click at [242, 160] on link "Dashboard" at bounding box center [218, 168] width 113 height 32
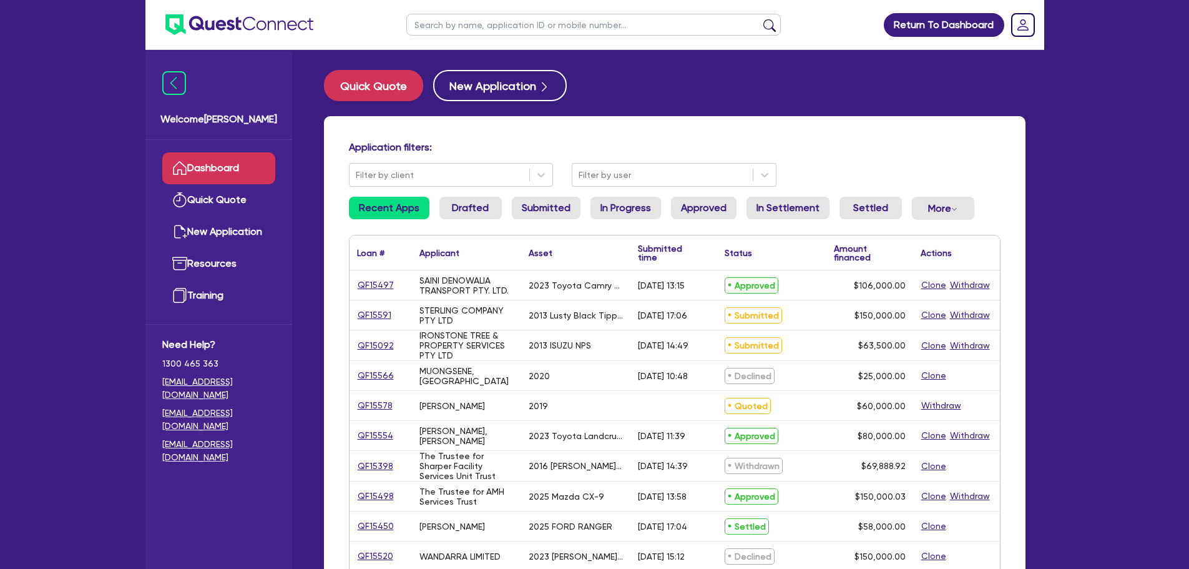
scroll to position [62, 0]
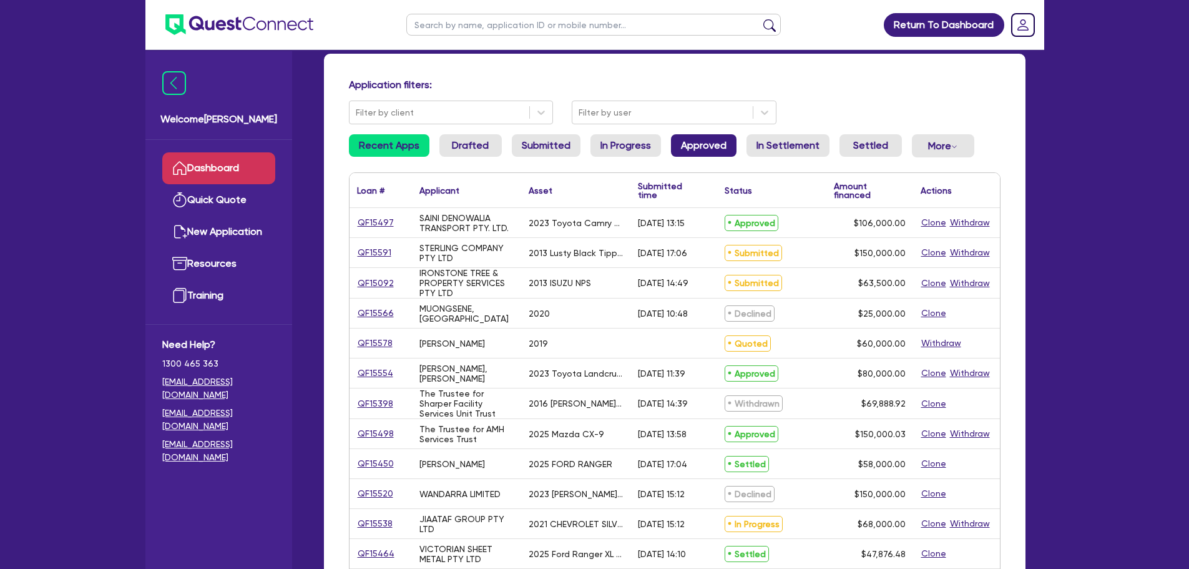
click at [701, 145] on link "Approved" at bounding box center [704, 145] width 66 height 22
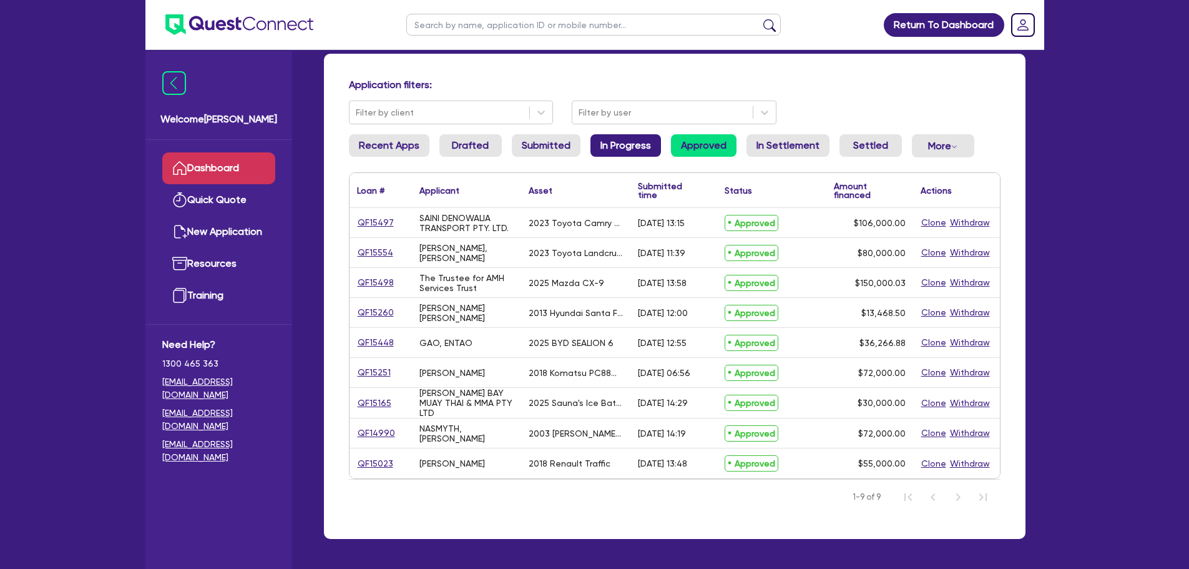
click at [605, 145] on link "In Progress" at bounding box center [625, 145] width 71 height 22
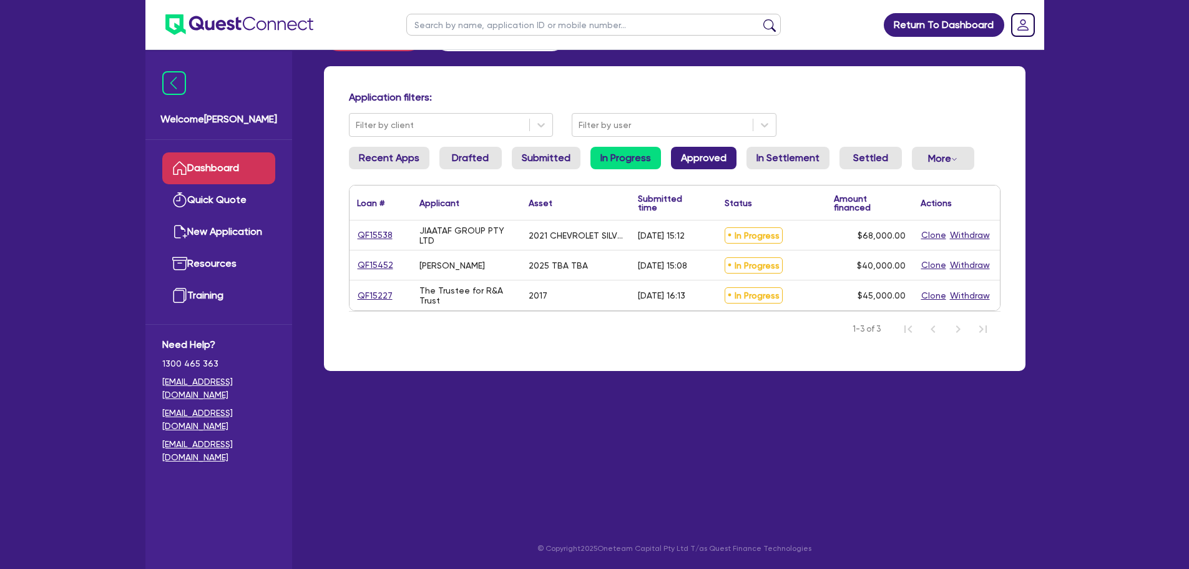
click at [721, 154] on link "Approved" at bounding box center [704, 158] width 66 height 22
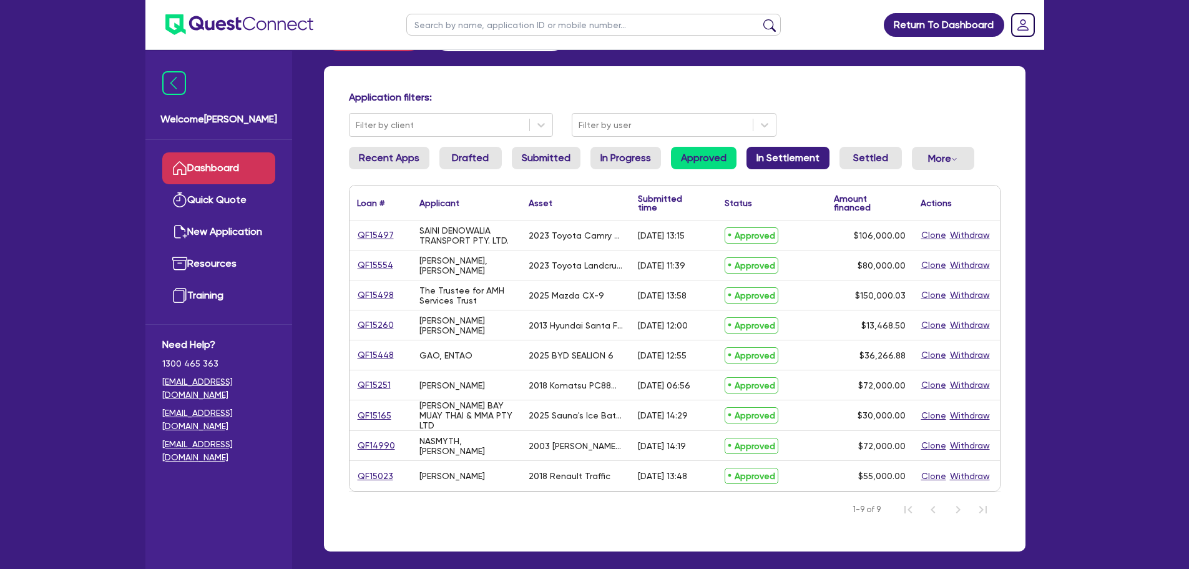
click at [794, 148] on link "In Settlement" at bounding box center [787, 158] width 83 height 22
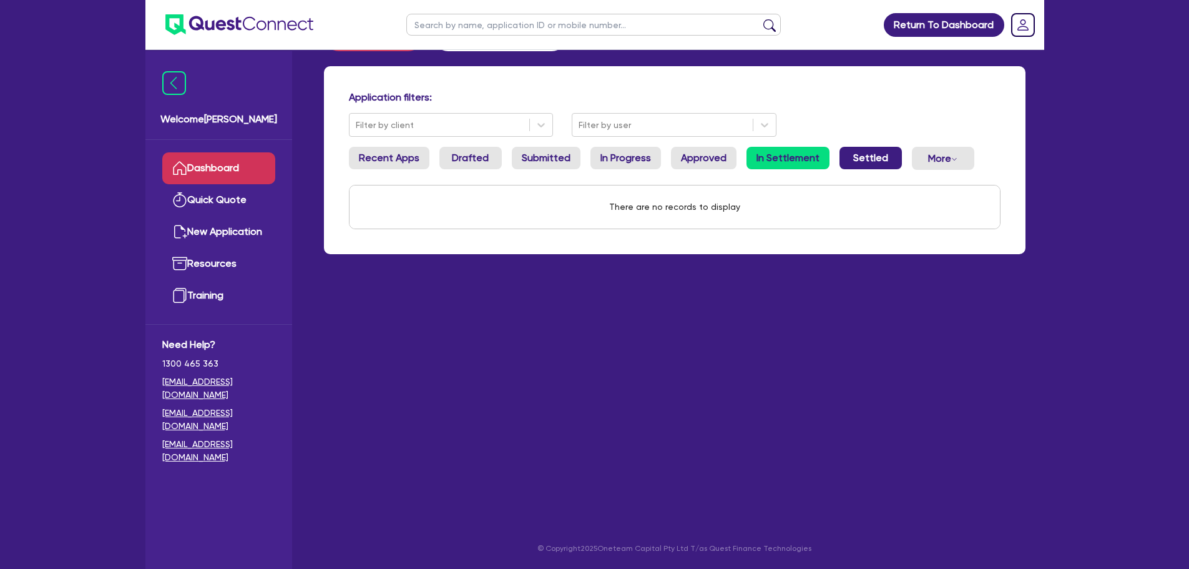
click at [870, 154] on link "Settled" at bounding box center [870, 158] width 62 height 22
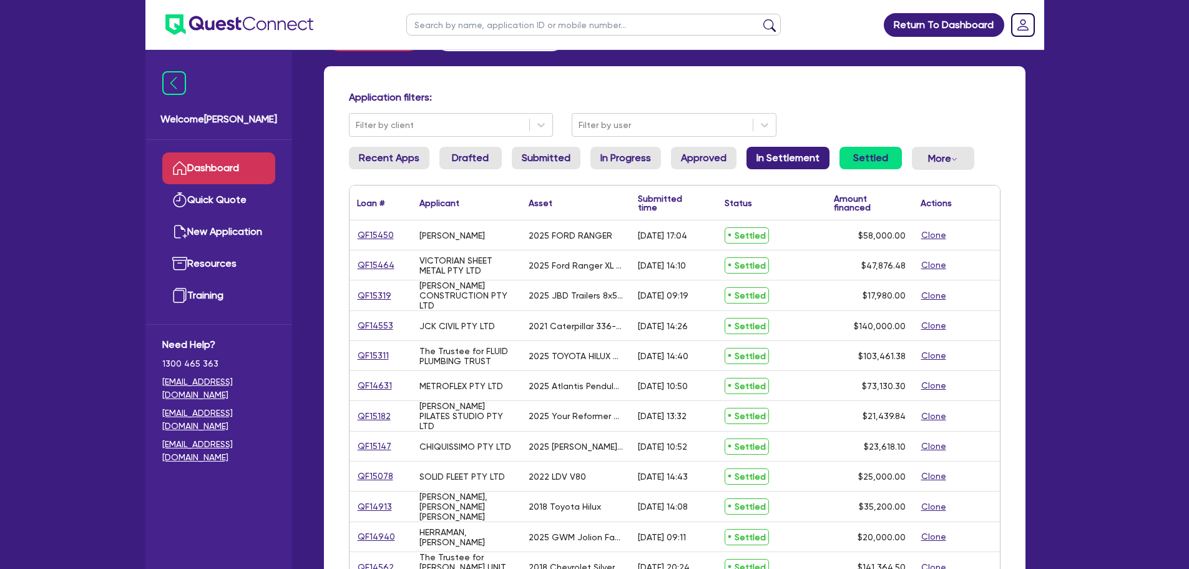
click at [805, 158] on link "In Settlement" at bounding box center [787, 158] width 83 height 22
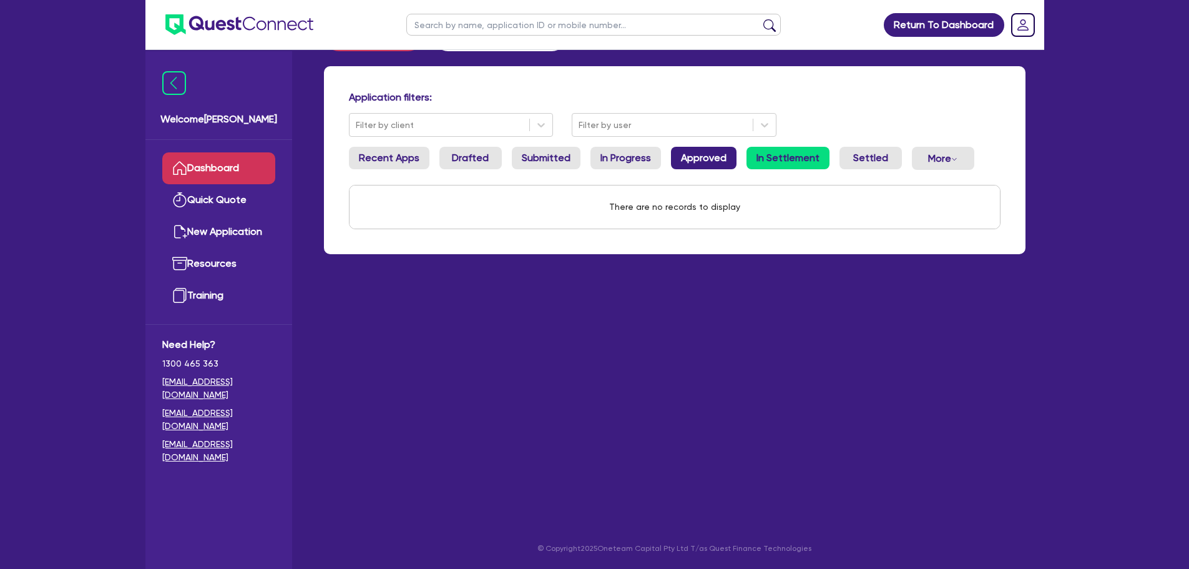
click at [718, 157] on link "Approved" at bounding box center [704, 158] width 66 height 22
